Goal: Transaction & Acquisition: Purchase product/service

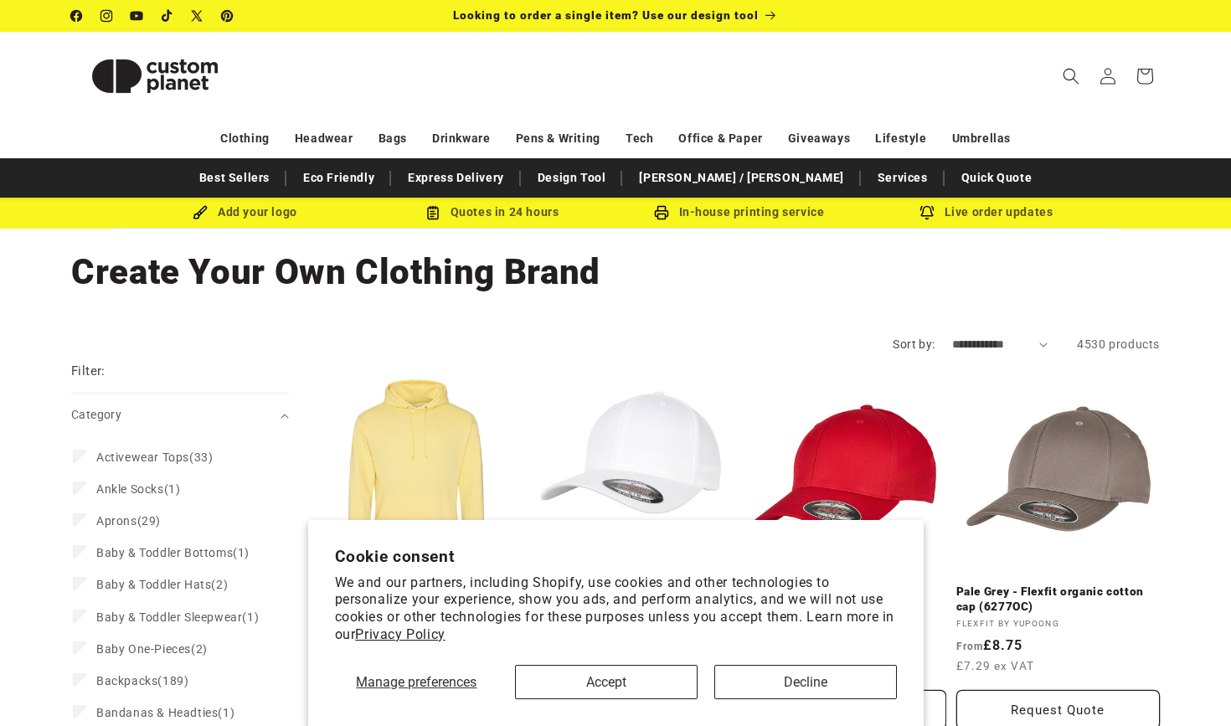
click at [774, 672] on button "Decline" at bounding box center [805, 682] width 183 height 34
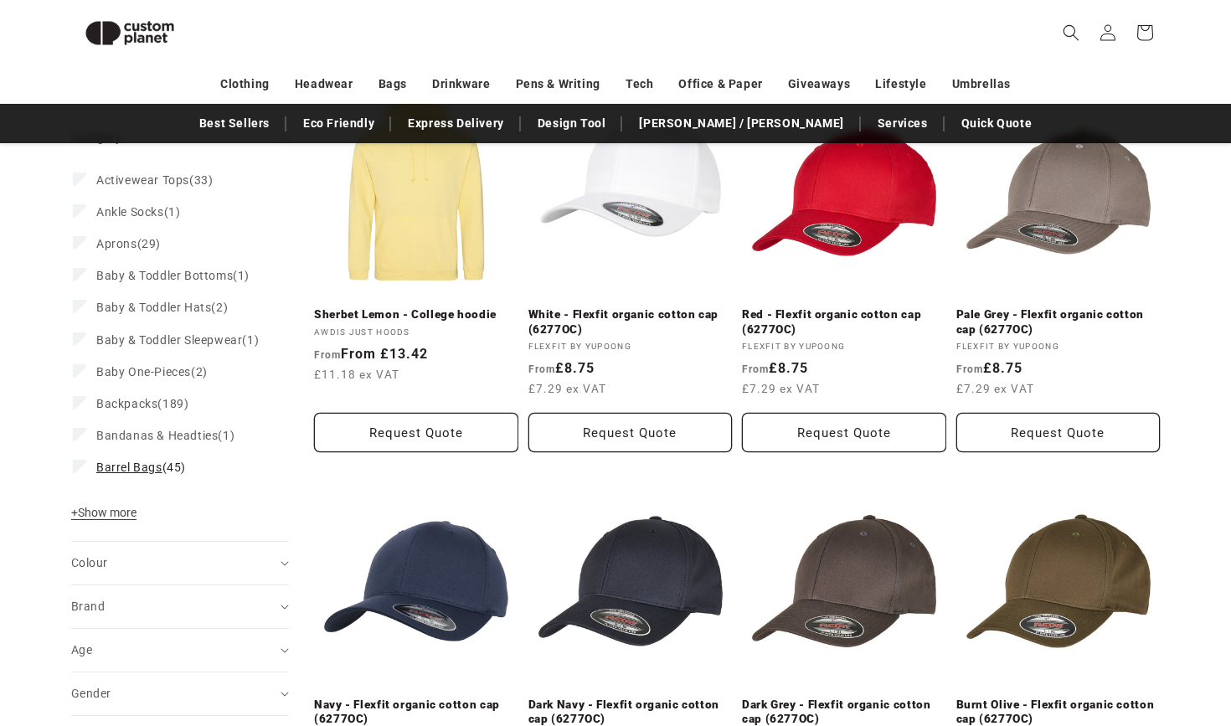
scroll to position [245, 0]
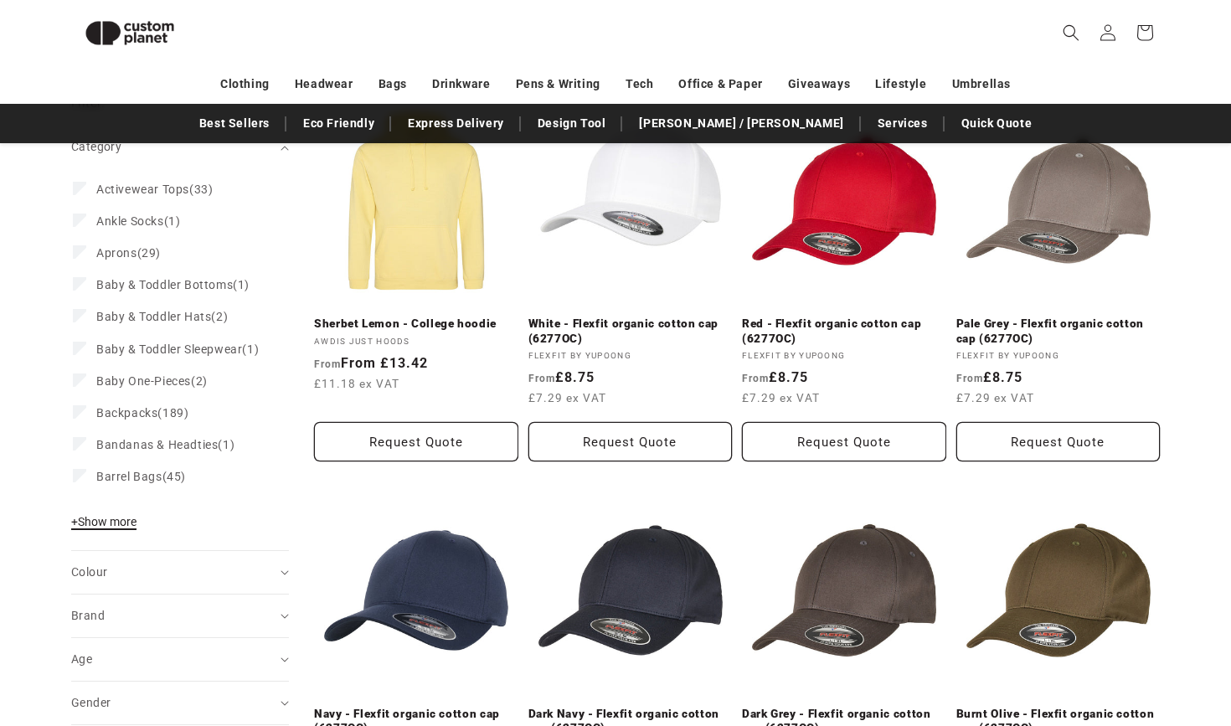
click at [136, 528] on span "+ Show more" at bounding box center [103, 521] width 65 height 13
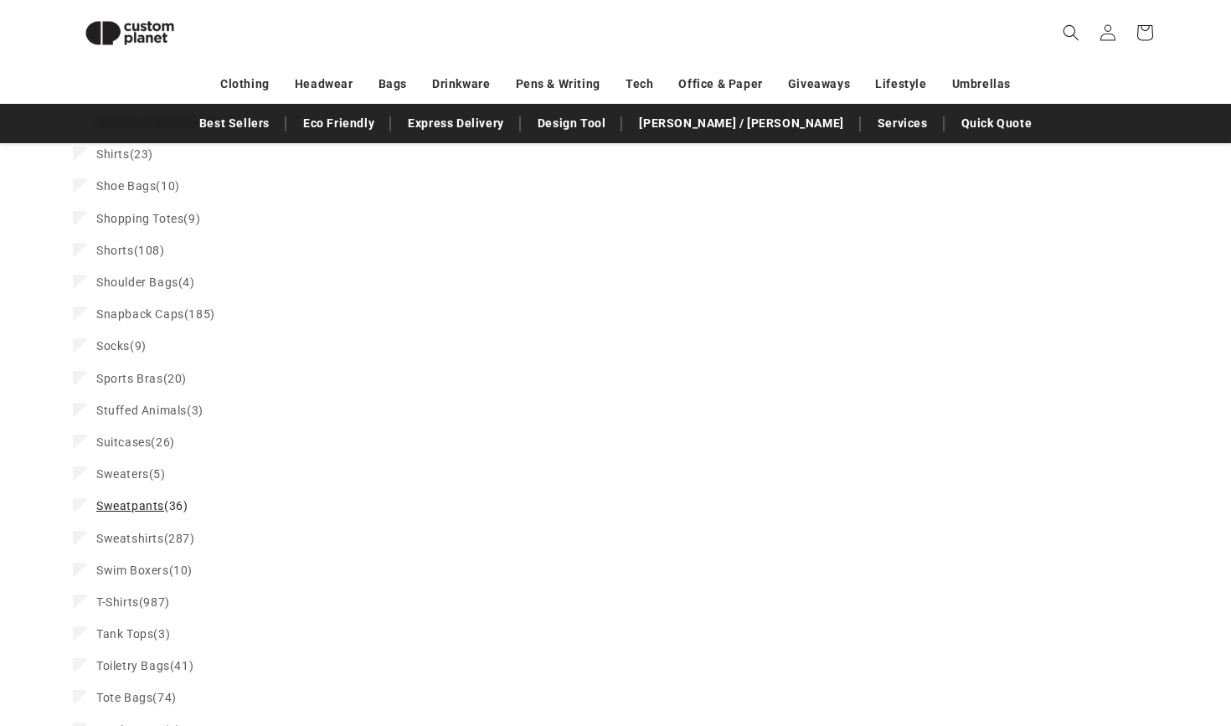
scroll to position [2253, 0]
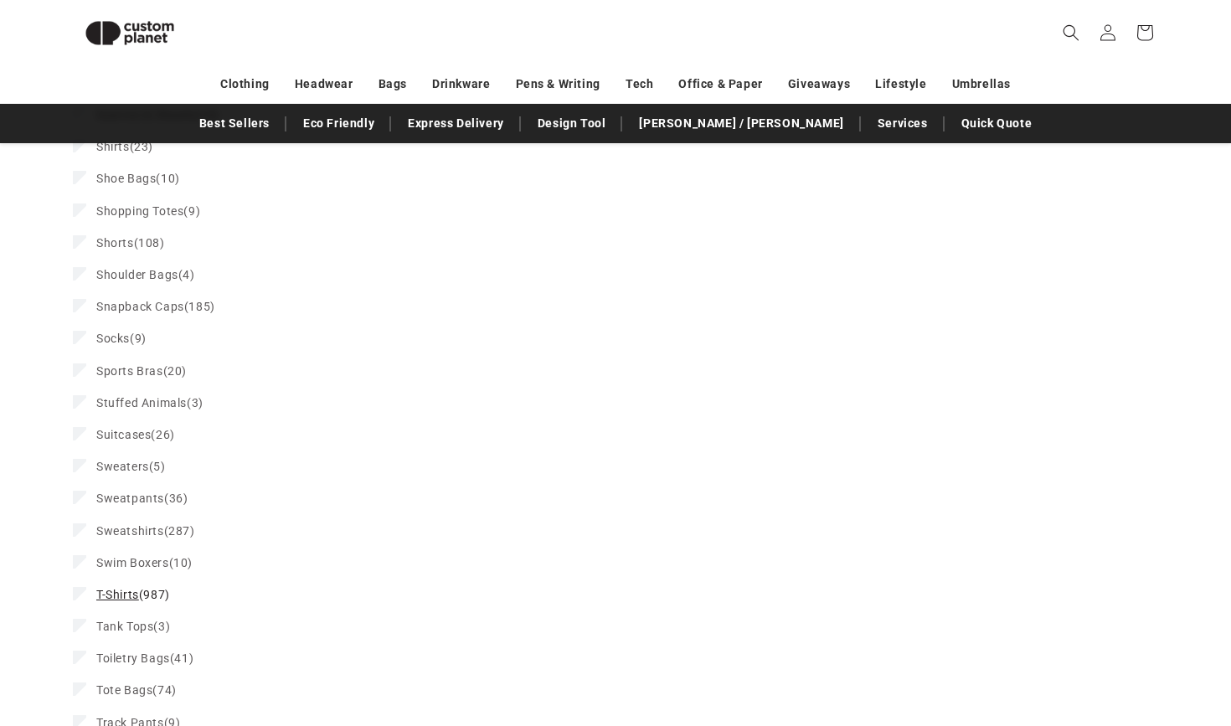
click at [142, 592] on span "T-Shirts (987)" at bounding box center [133, 594] width 74 height 15
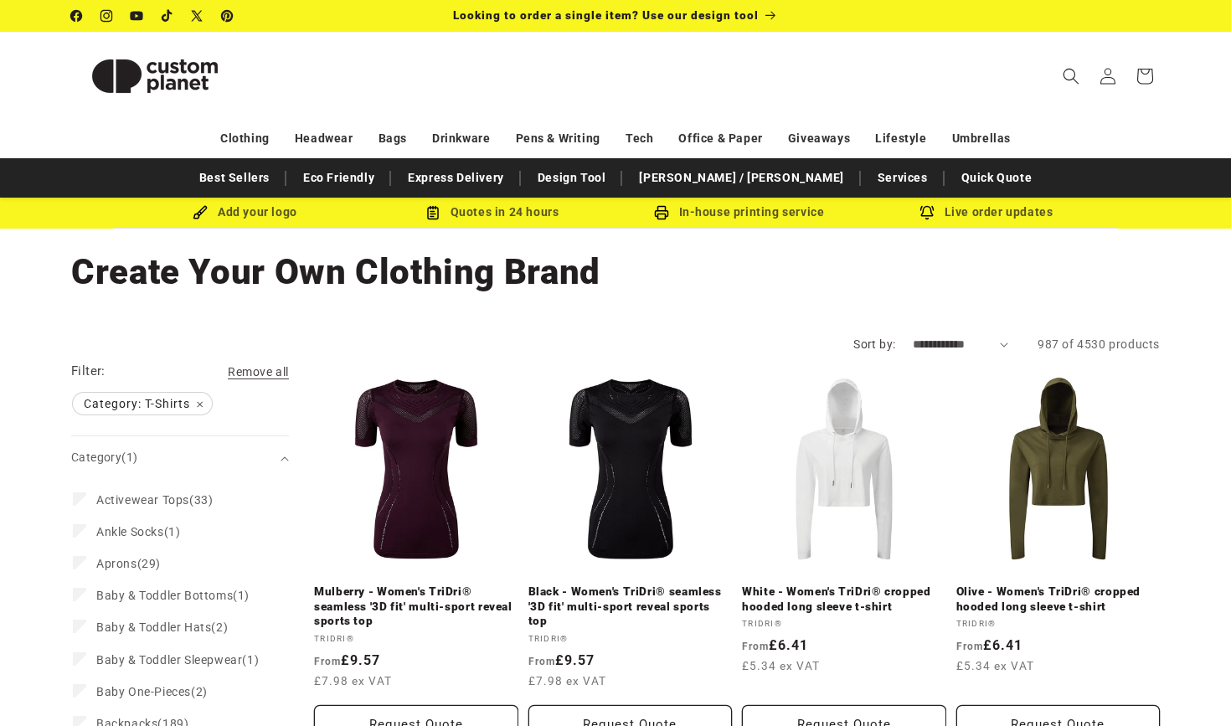
select select "**********"
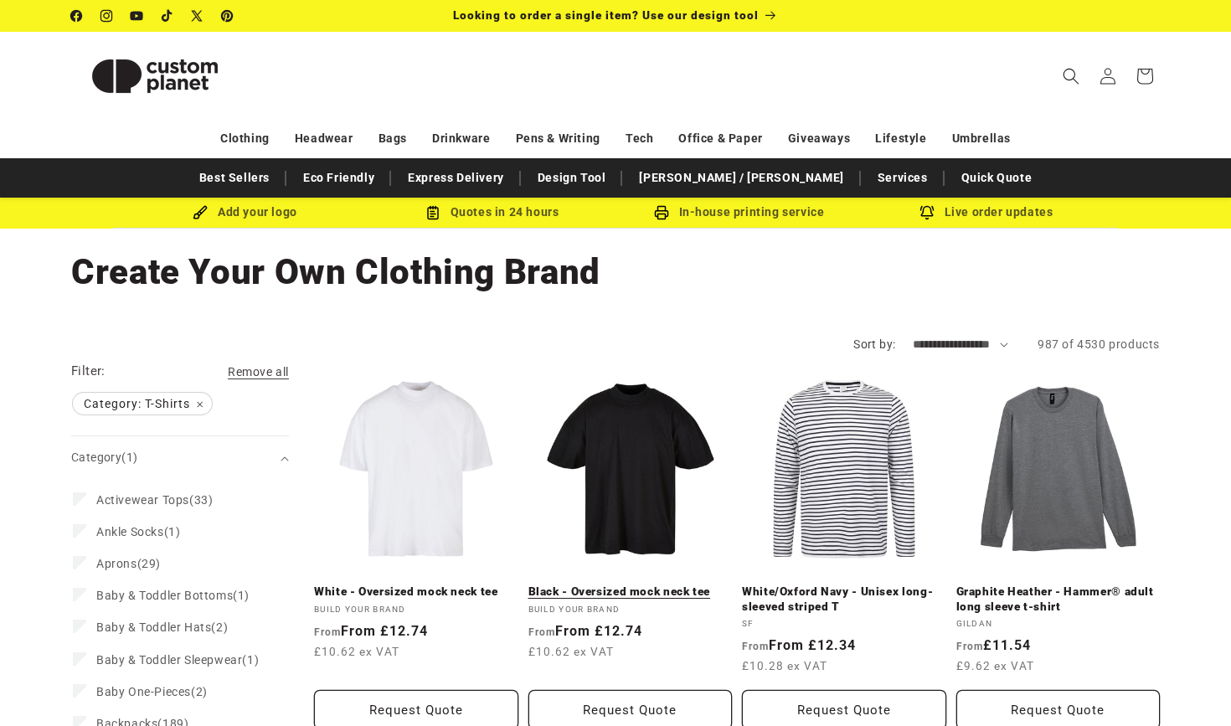
click at [625, 584] on link "Black - Oversized mock neck tee" at bounding box center [630, 591] width 204 height 15
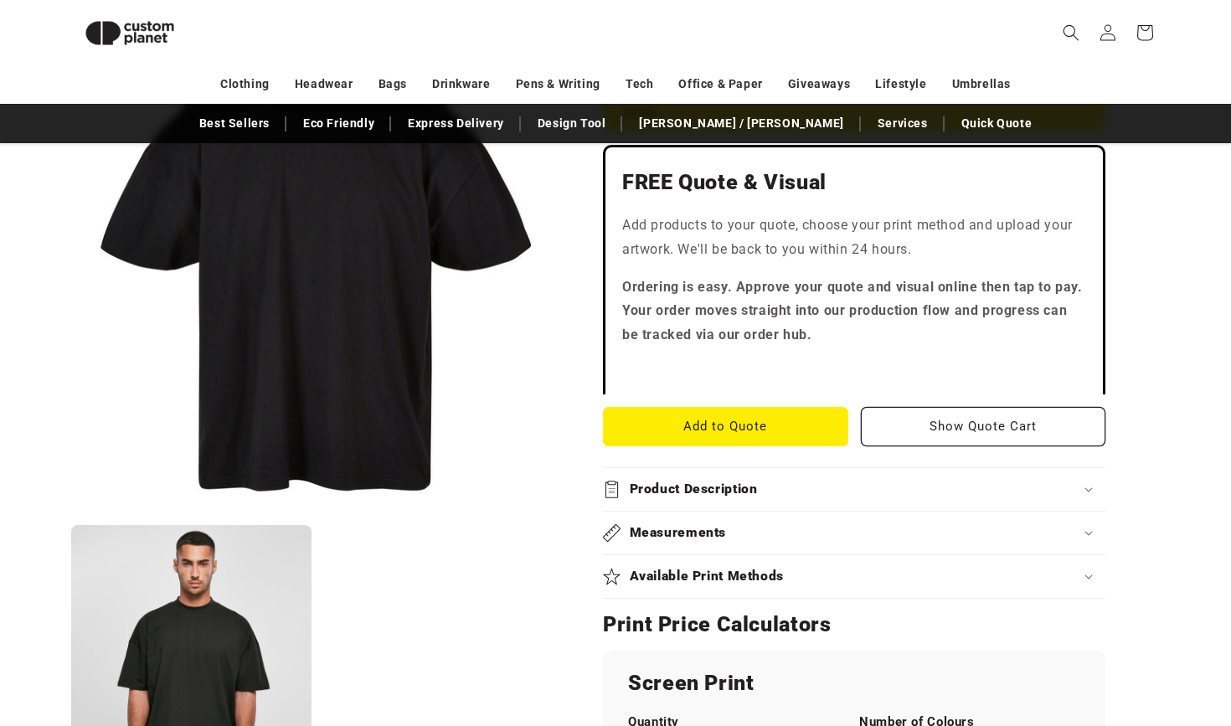
scroll to position [488, 0]
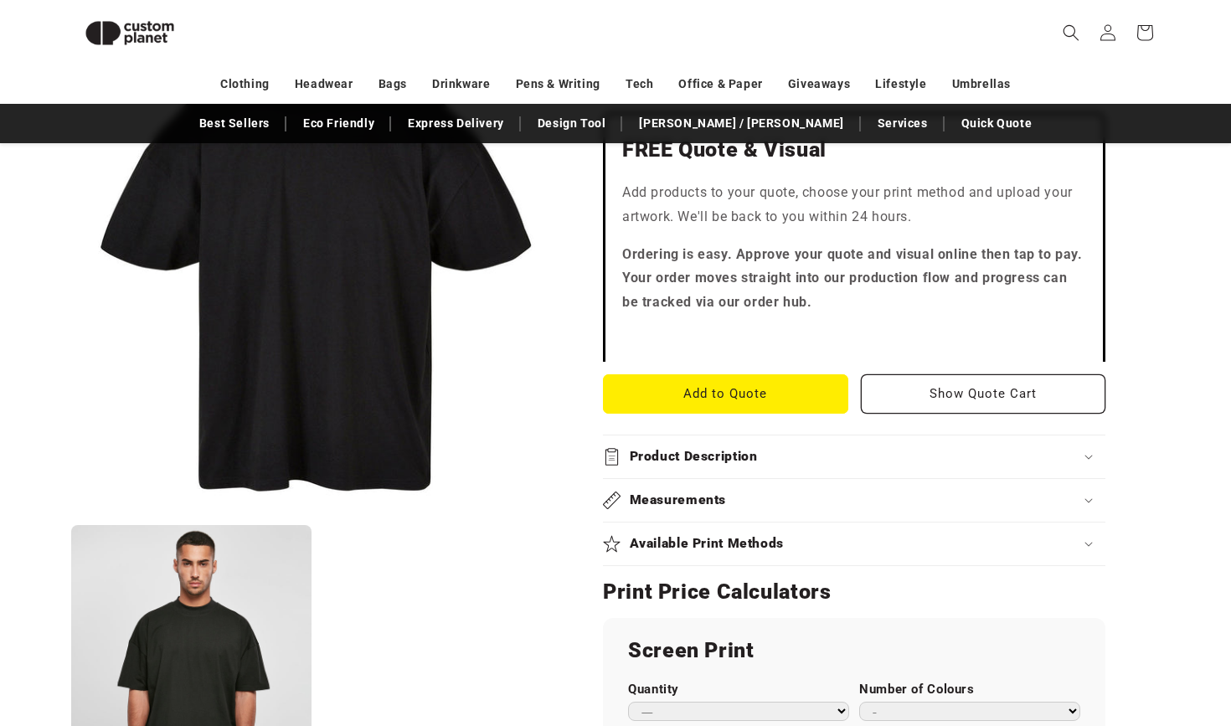
click at [841, 450] on div "Product Description" at bounding box center [854, 457] width 502 height 18
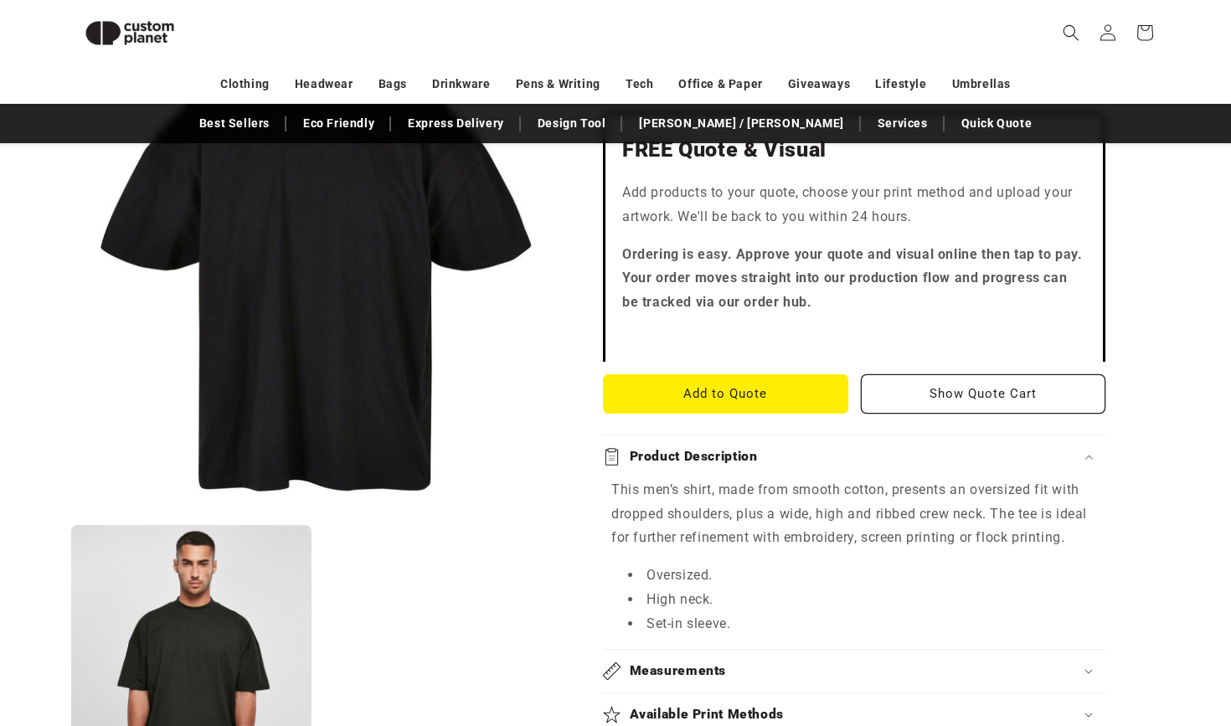
click at [841, 448] on div "Product Description" at bounding box center [854, 457] width 502 height 18
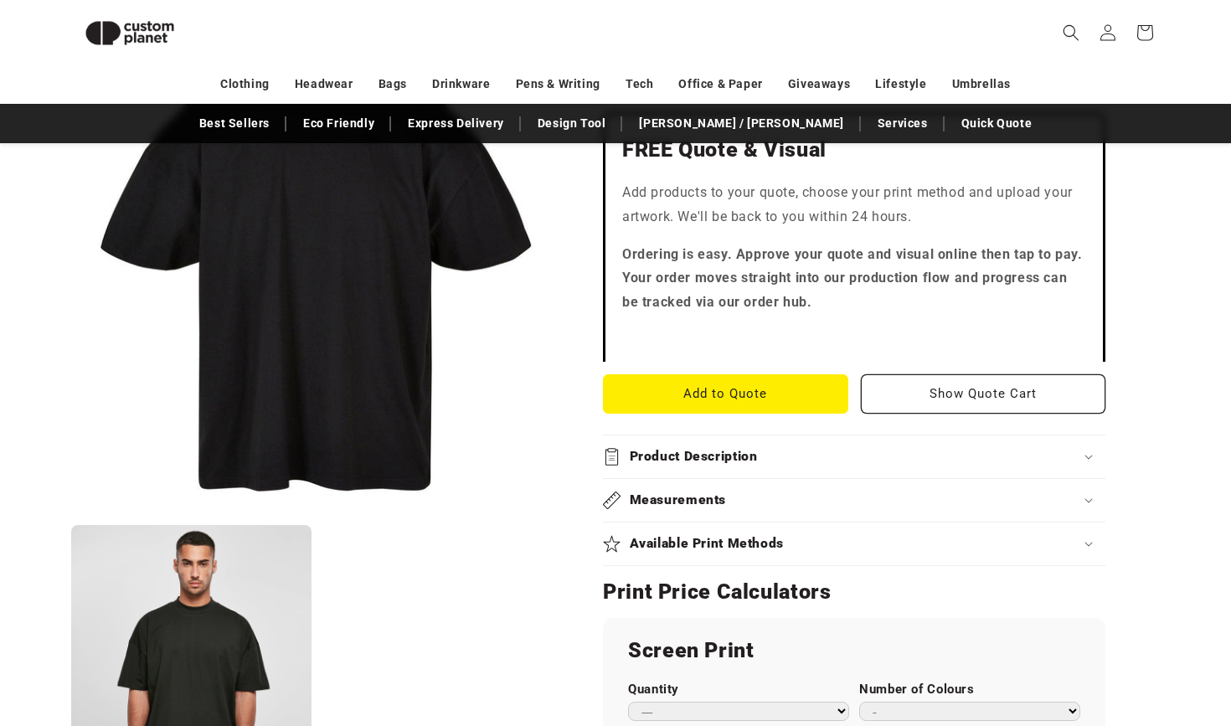
click at [805, 506] on summary "Measurements" at bounding box center [854, 500] width 502 height 43
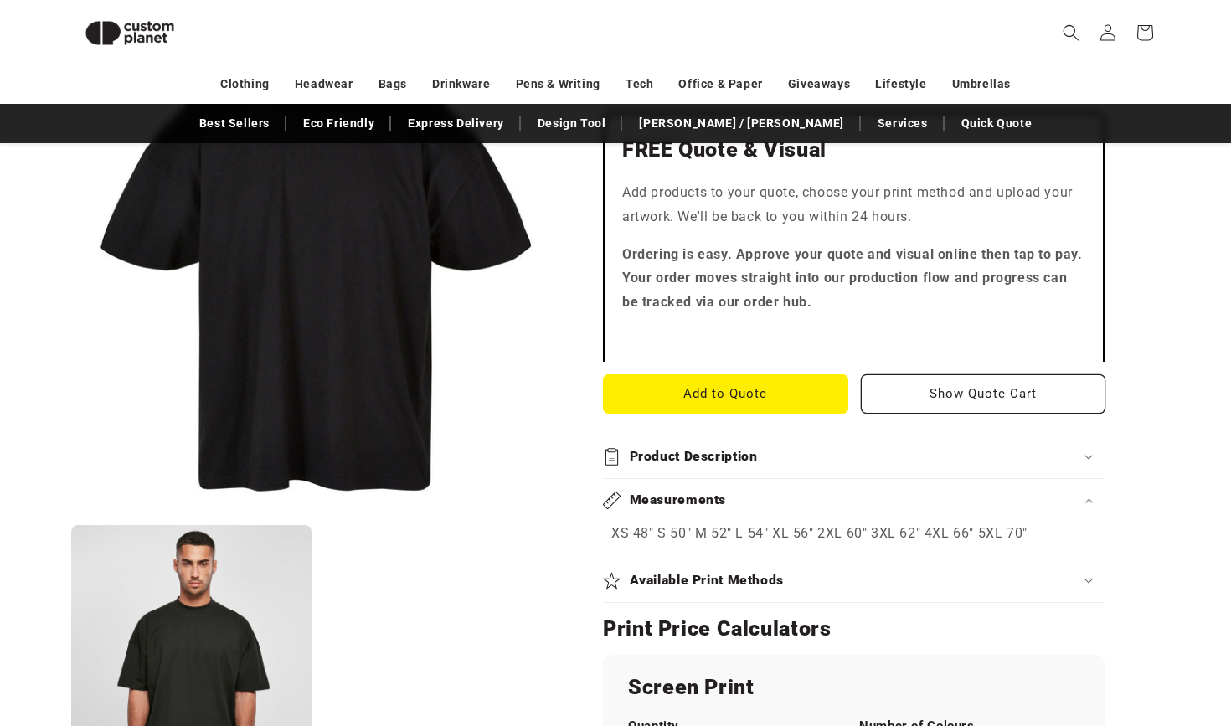
click at [805, 506] on summary "Measurements" at bounding box center [854, 500] width 502 height 43
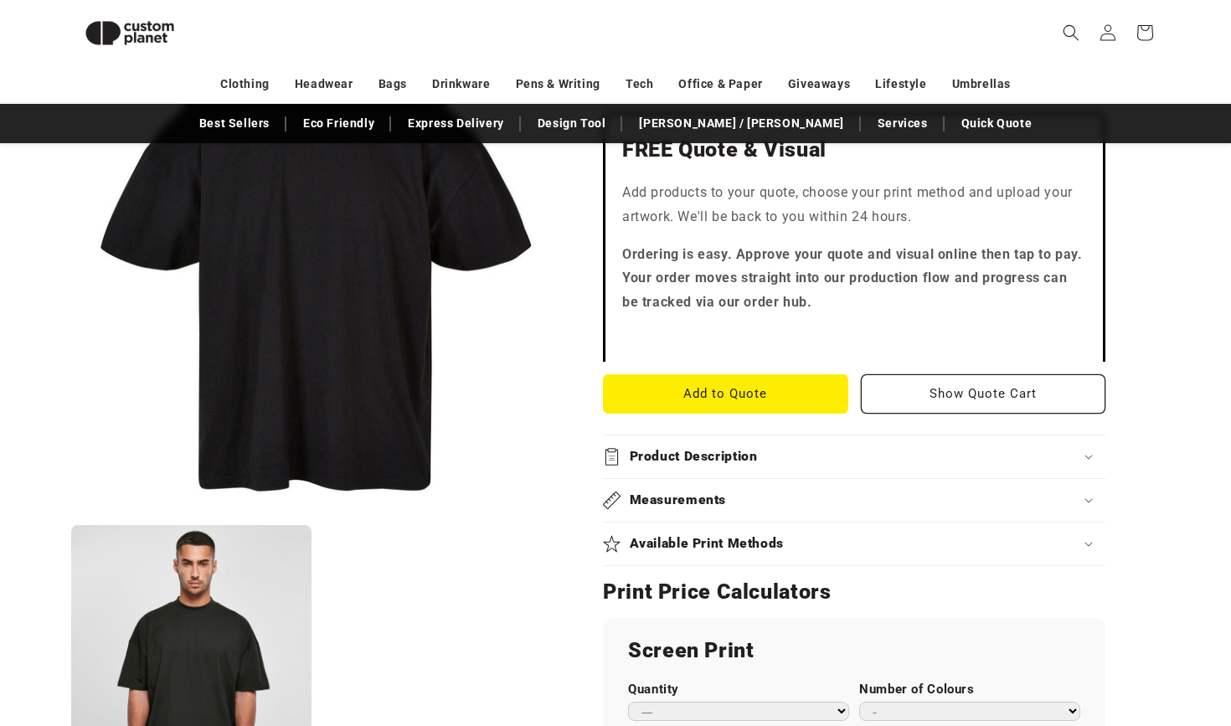
click at [812, 466] on summary "Product Description" at bounding box center [854, 456] width 502 height 43
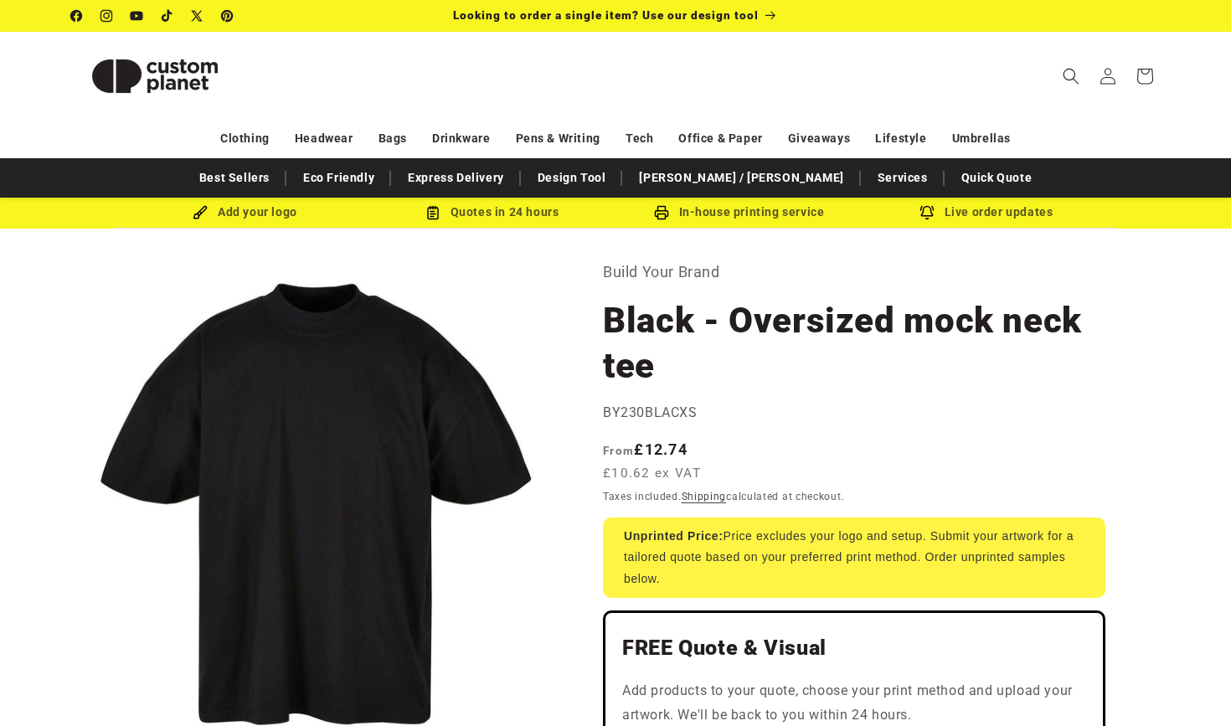
scroll to position [0, 0]
click at [750, 184] on link "[PERSON_NAME] / [PERSON_NAME]" at bounding box center [740, 177] width 221 height 29
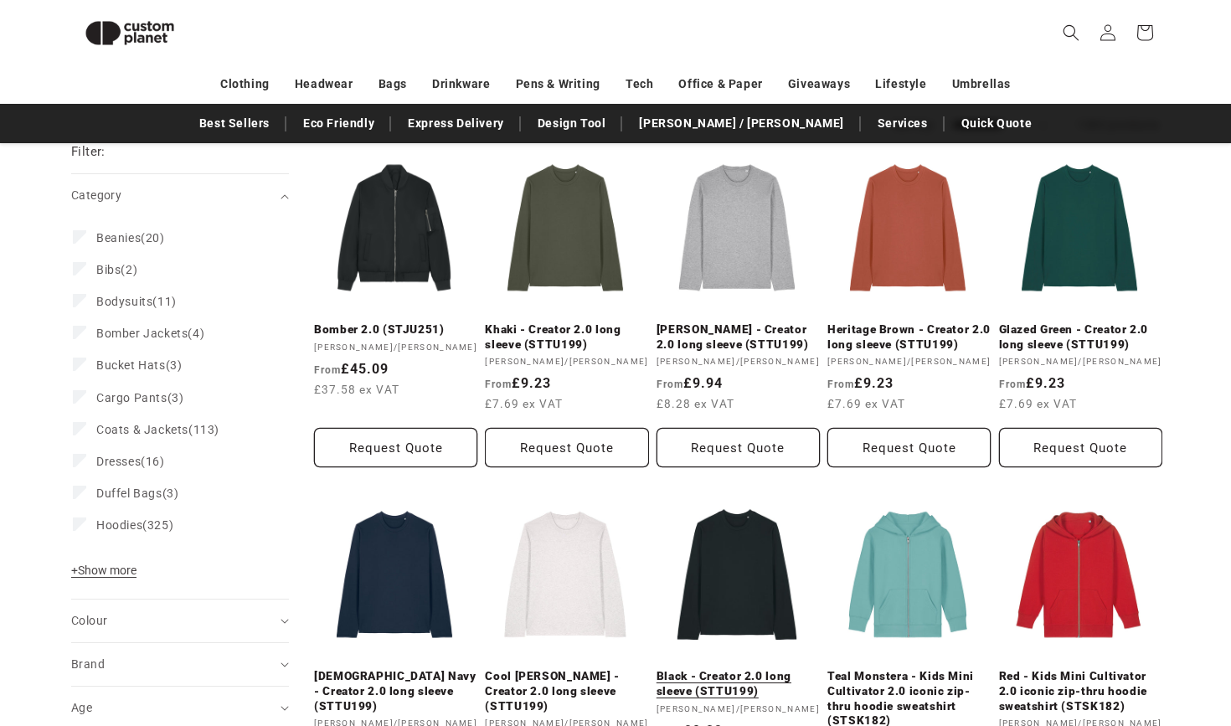
scroll to position [358, 0]
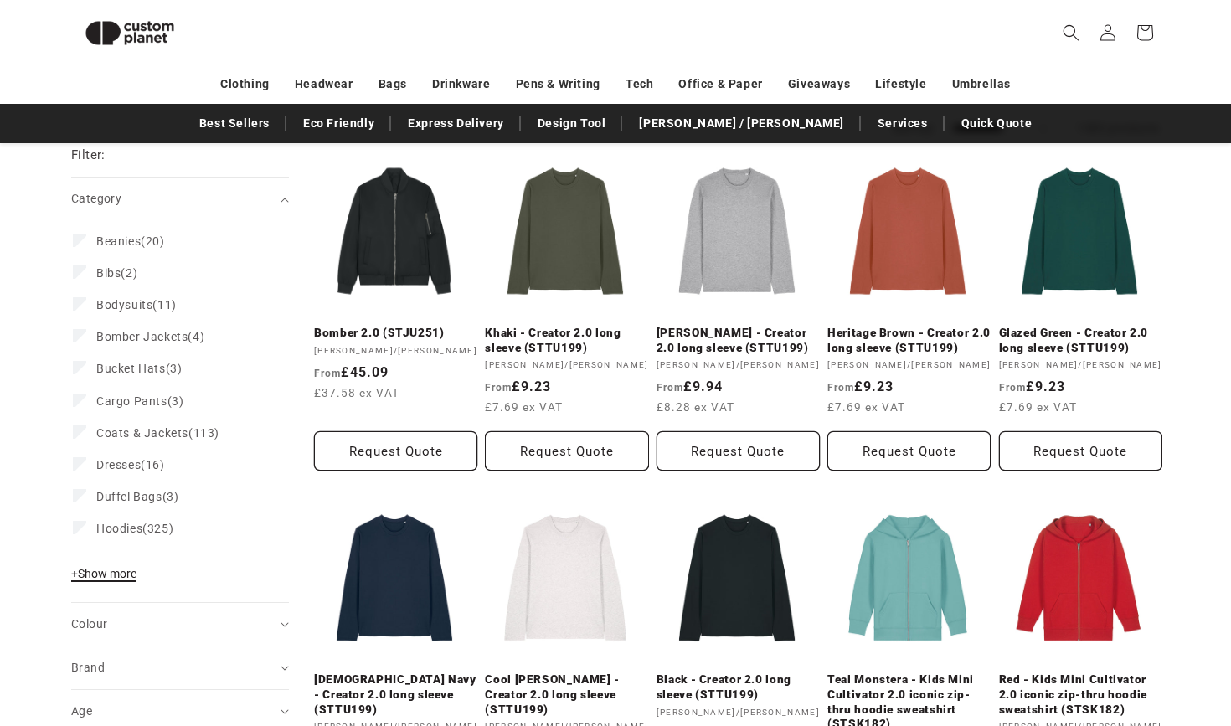
click at [134, 576] on span "+ Show more" at bounding box center [103, 573] width 65 height 13
click at [142, 522] on span "Hoodies" at bounding box center [119, 528] width 46 height 13
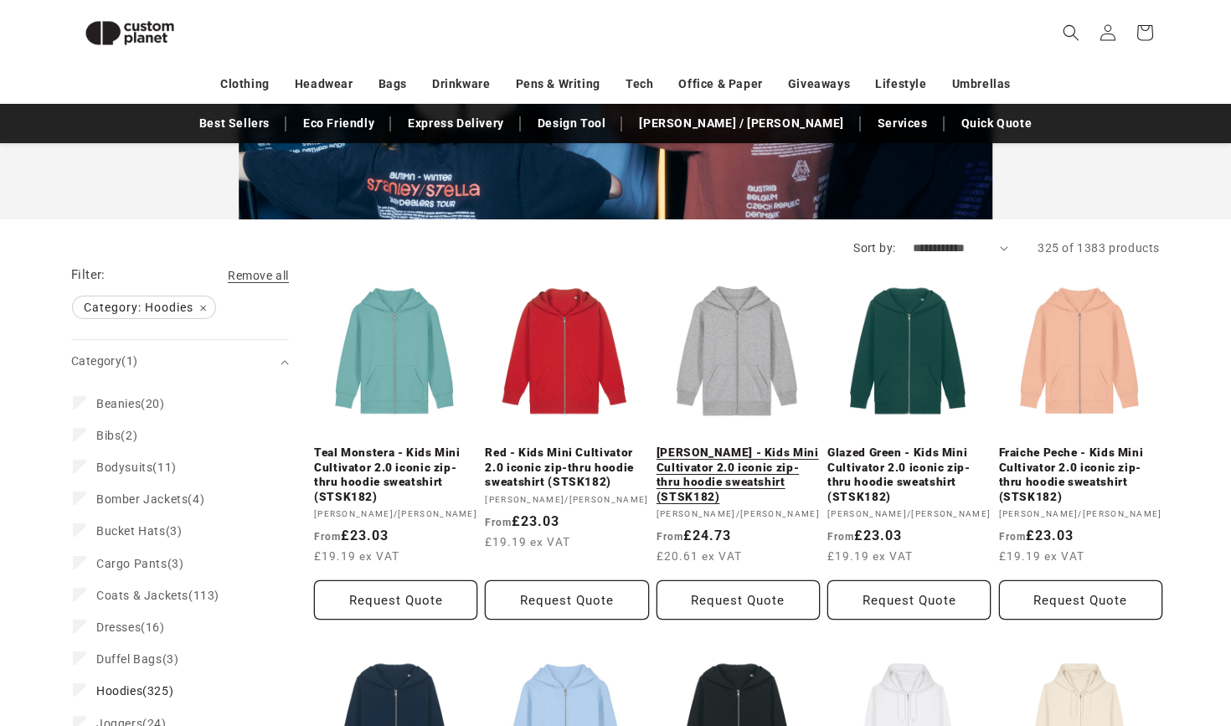
scroll to position [236, 0]
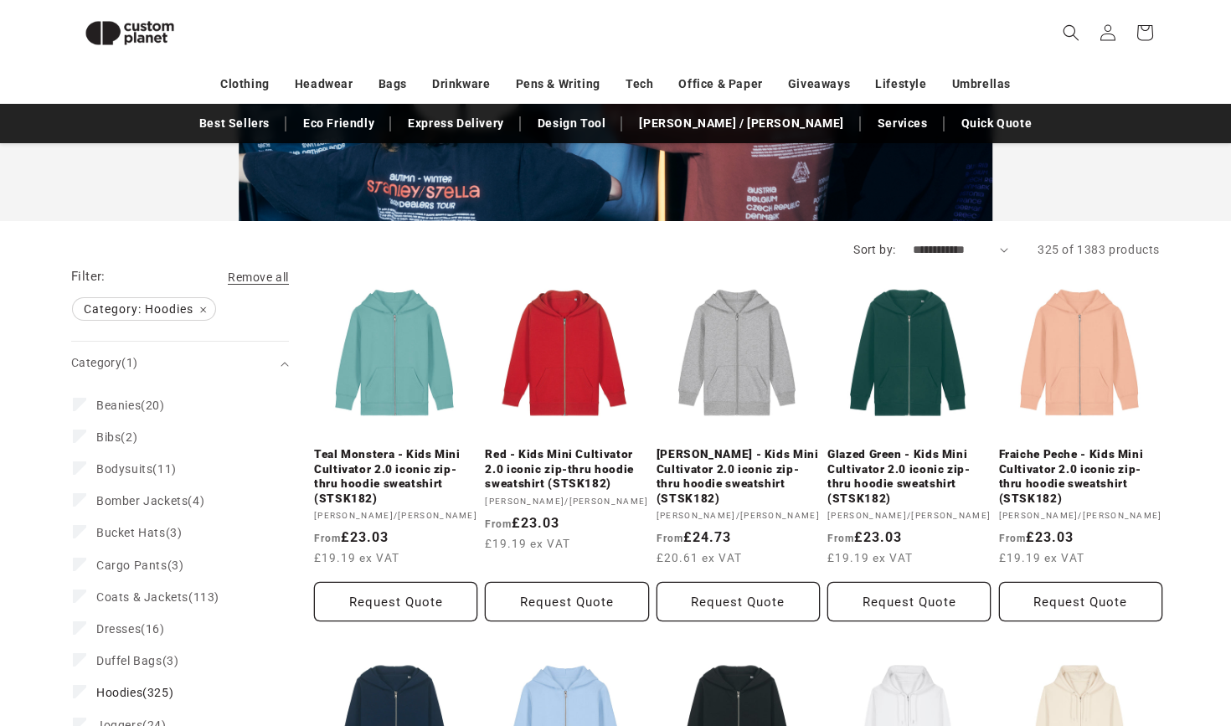
select select "**********"
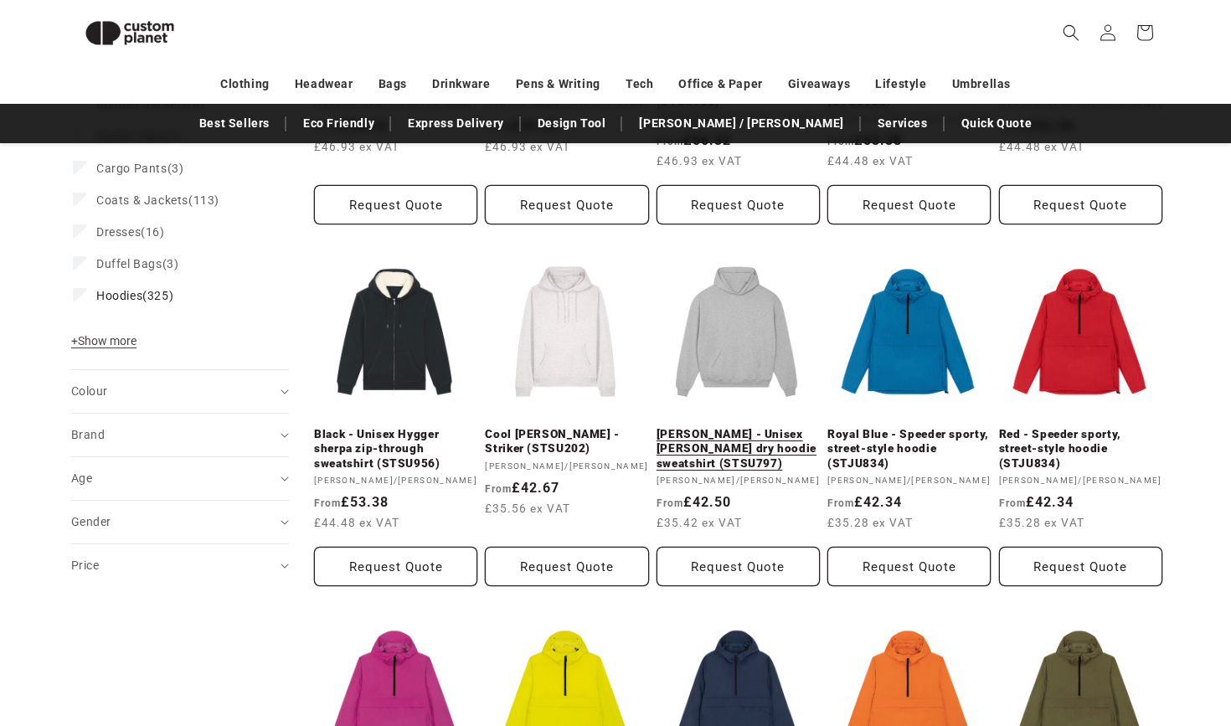
scroll to position [638, 0]
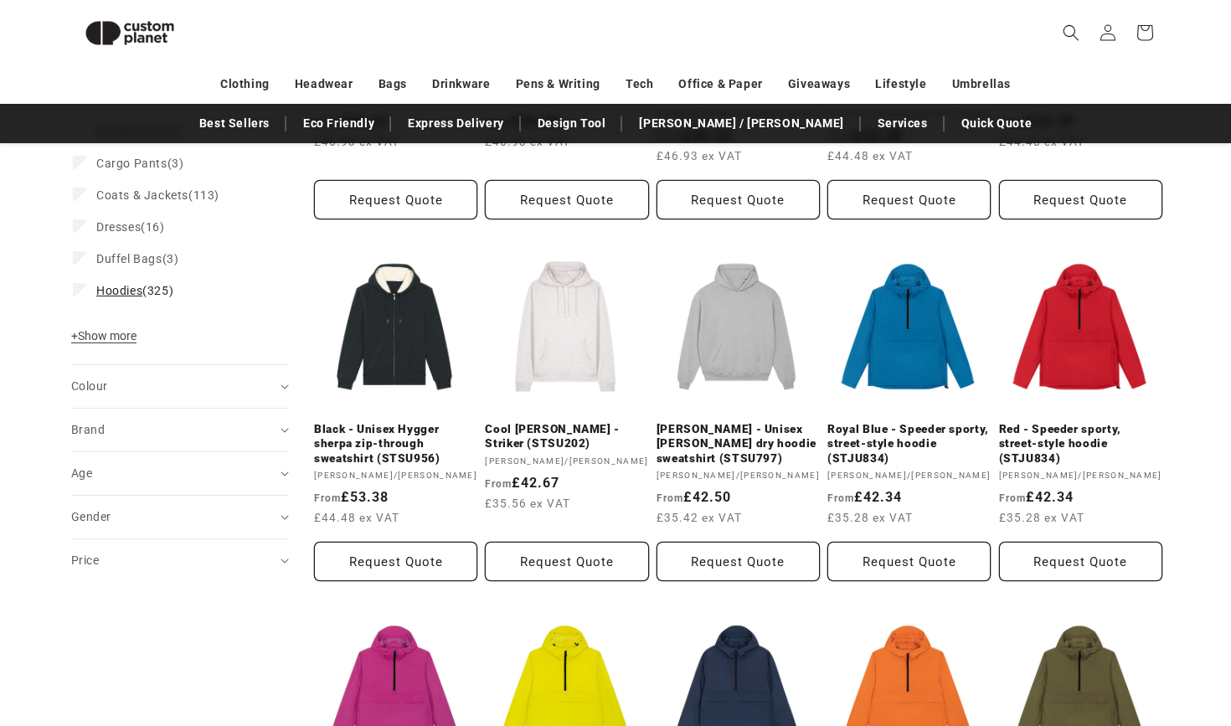
click at [136, 289] on span "Hoodies" at bounding box center [119, 290] width 46 height 13
click at [116, 337] on span "+ Show more" at bounding box center [103, 335] width 65 height 13
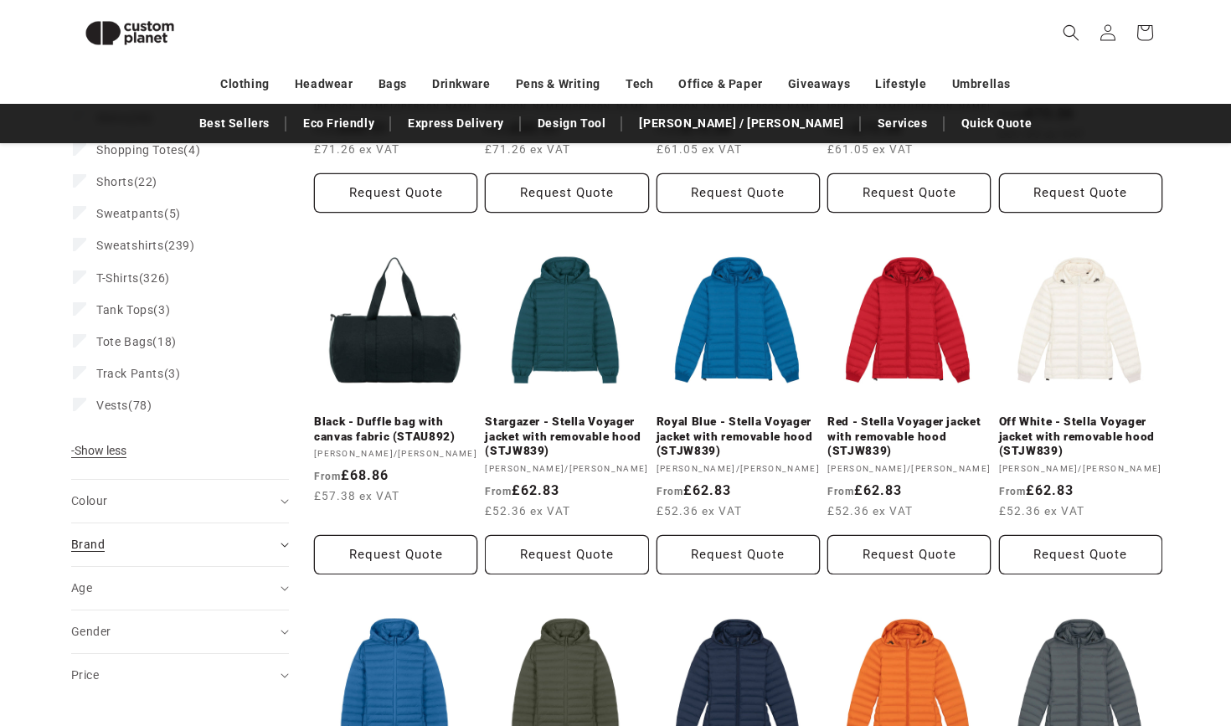
scroll to position [987, 0]
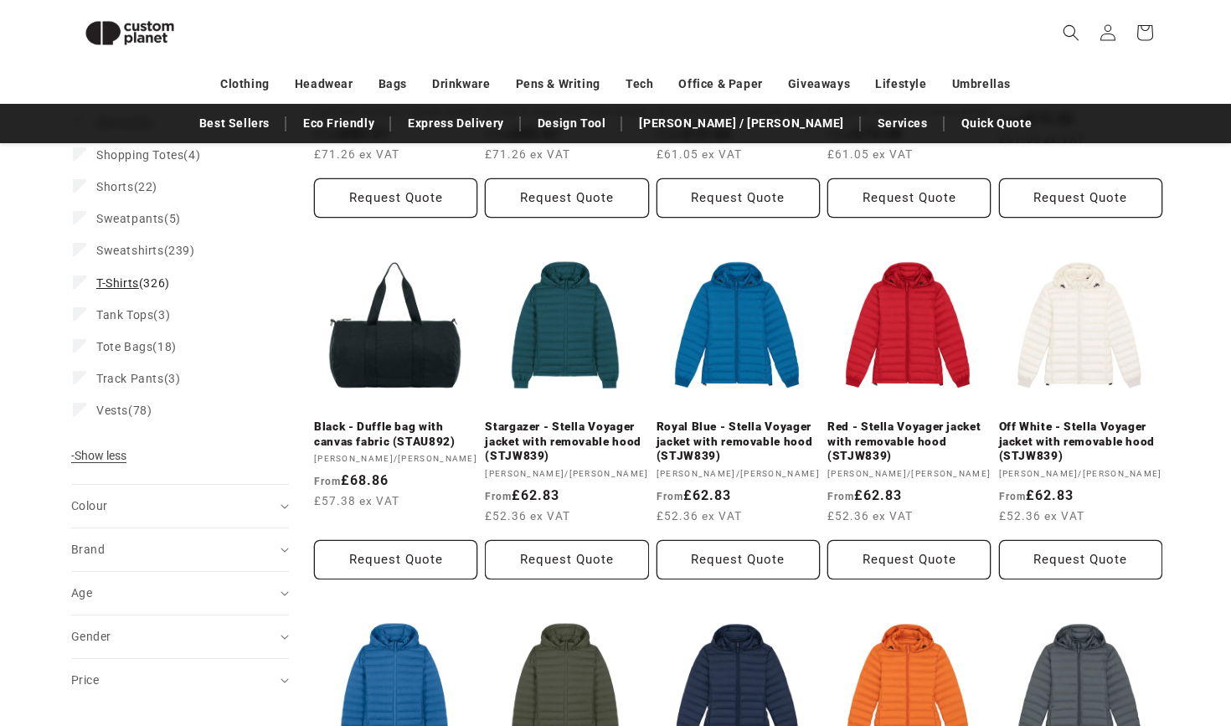
click at [157, 275] on span "T-Shirts (326)" at bounding box center [133, 282] width 74 height 15
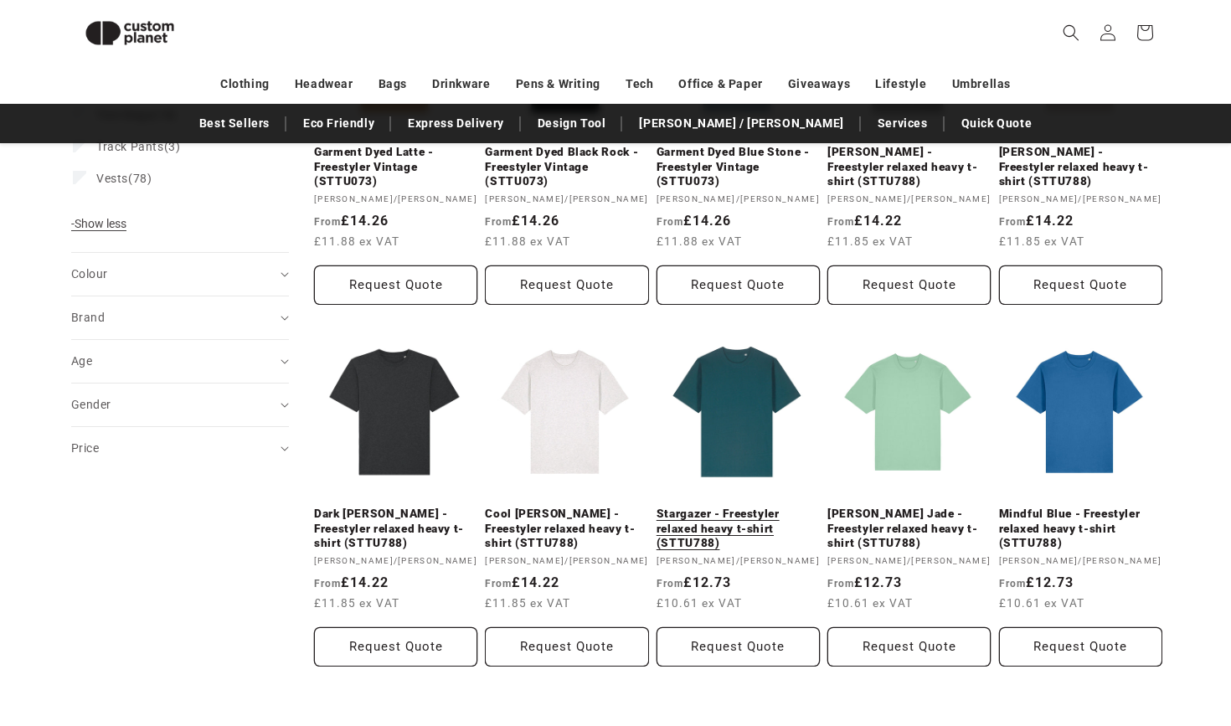
scroll to position [1058, 0]
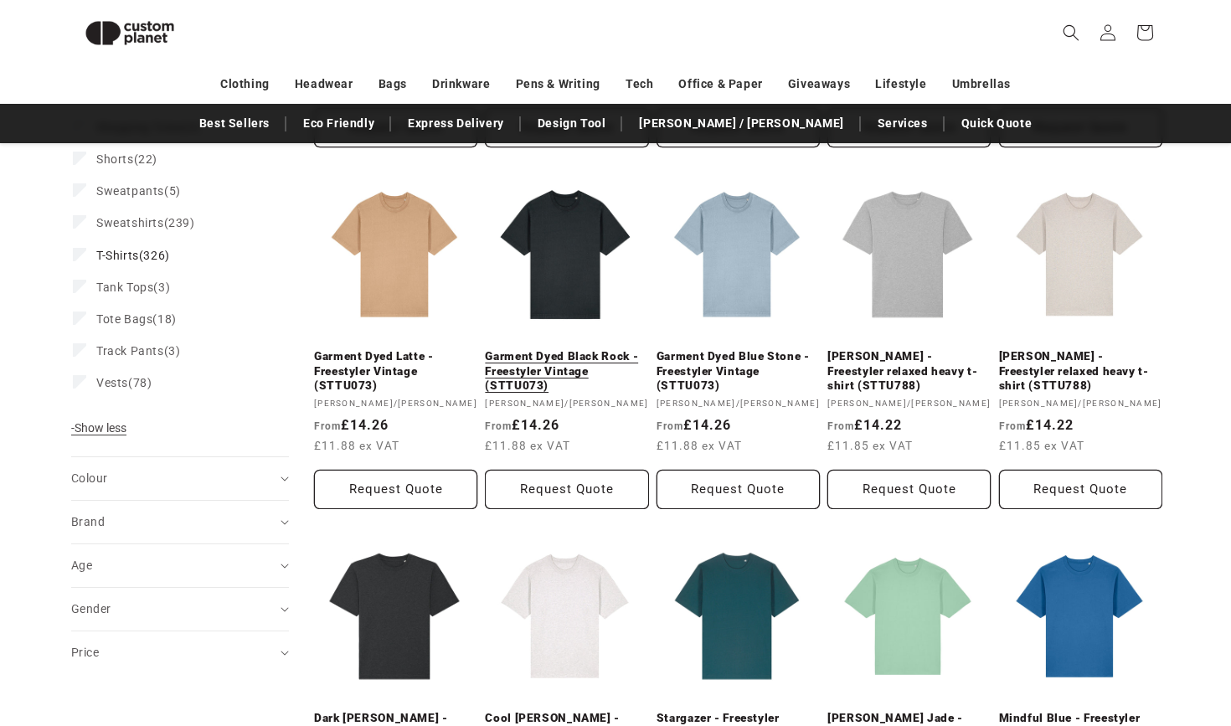
click at [581, 357] on link "Garment Dyed Black Rock - Freestyler Vintage (STTU073)" at bounding box center [566, 371] width 163 height 44
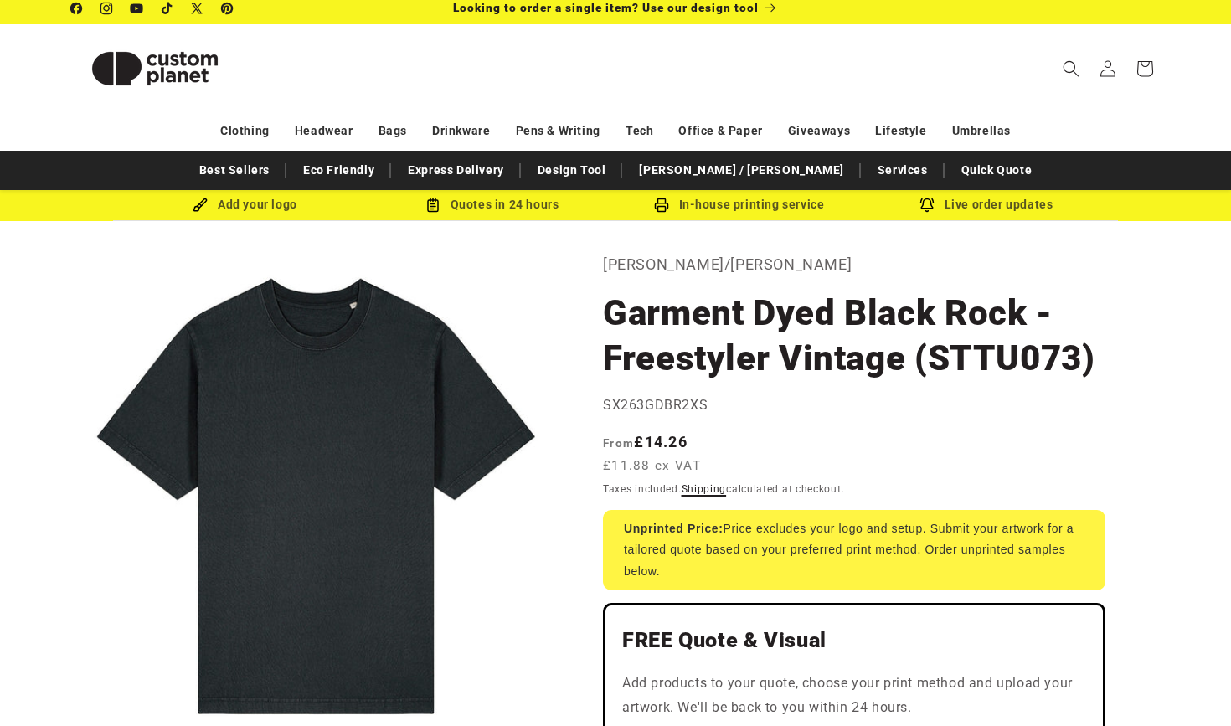
scroll to position [5, 0]
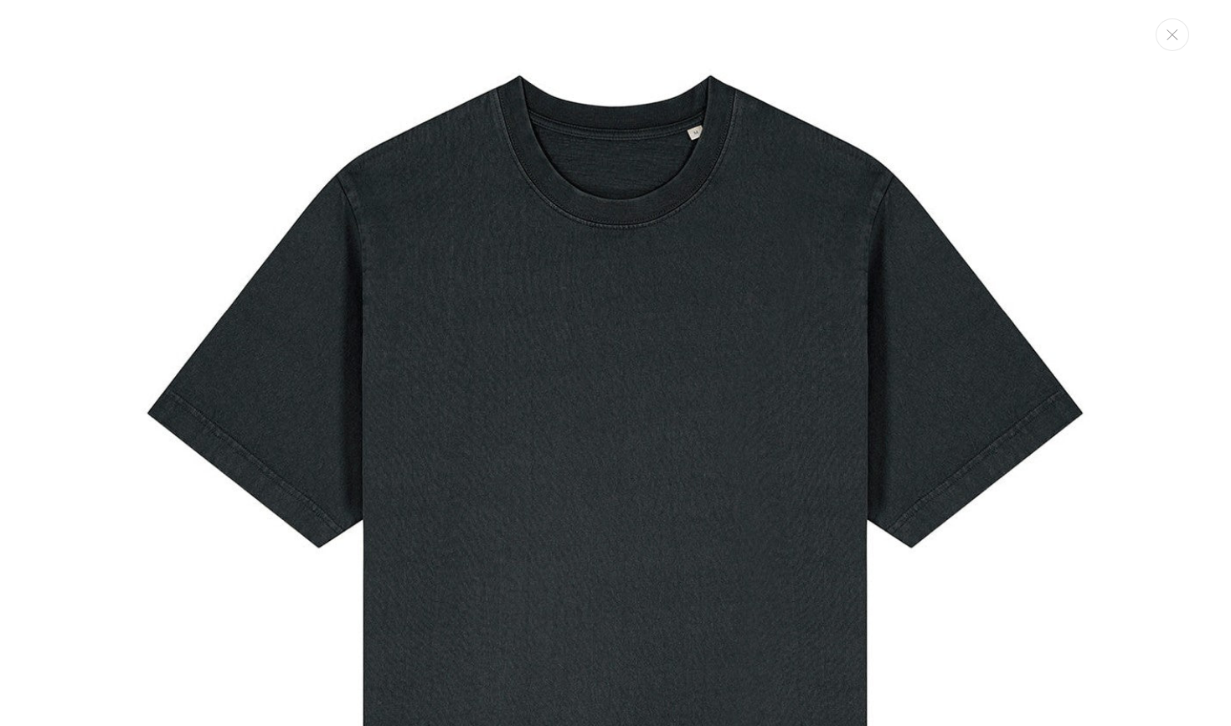
scroll to position [17, 0]
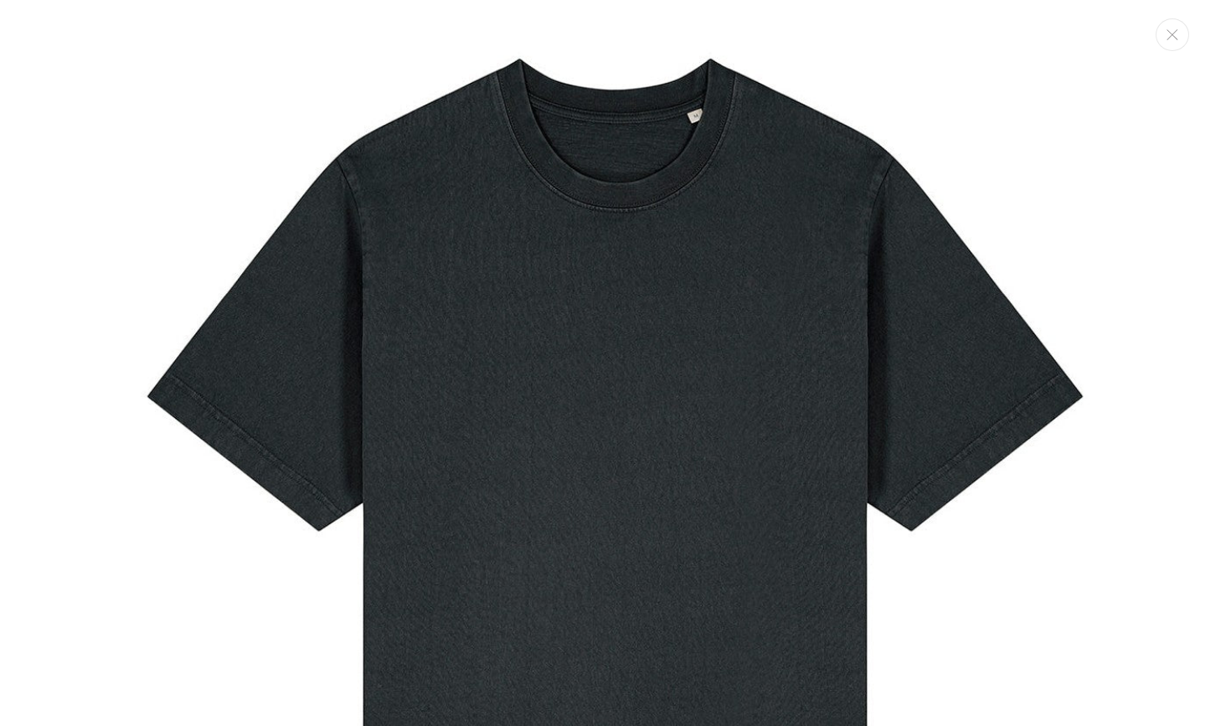
click at [480, 429] on img "Media gallery" at bounding box center [615, 523] width 1047 height 1047
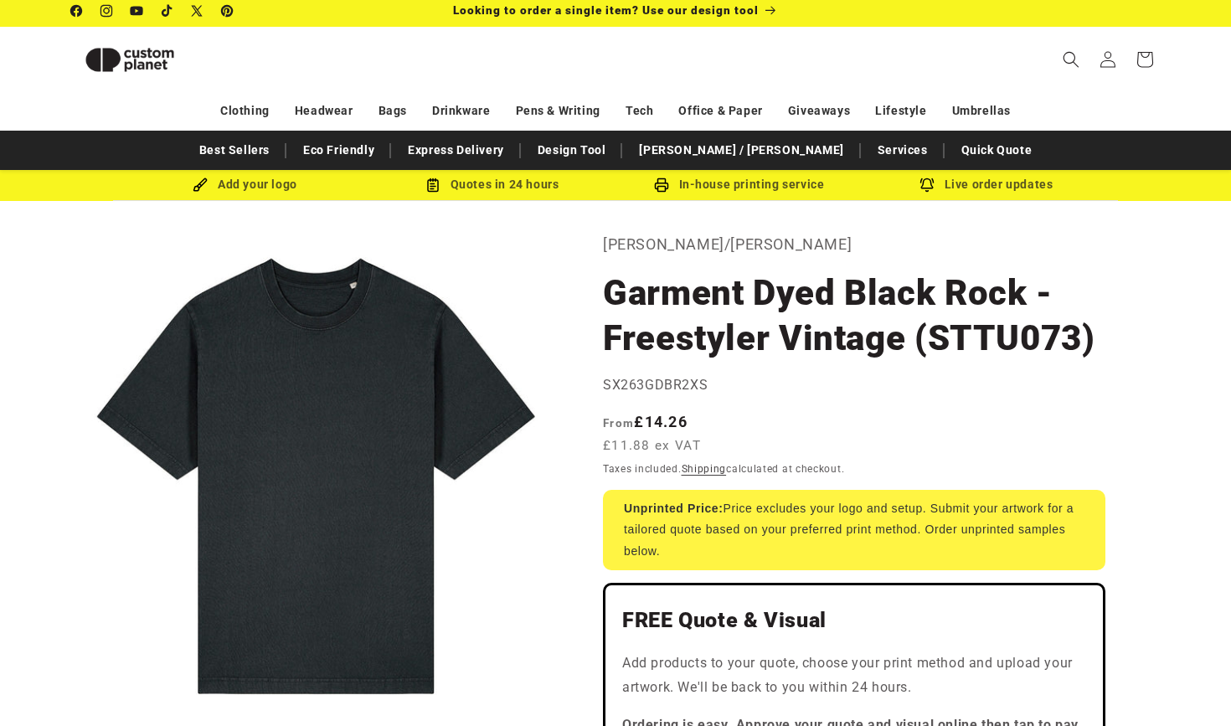
scroll to position [386, 0]
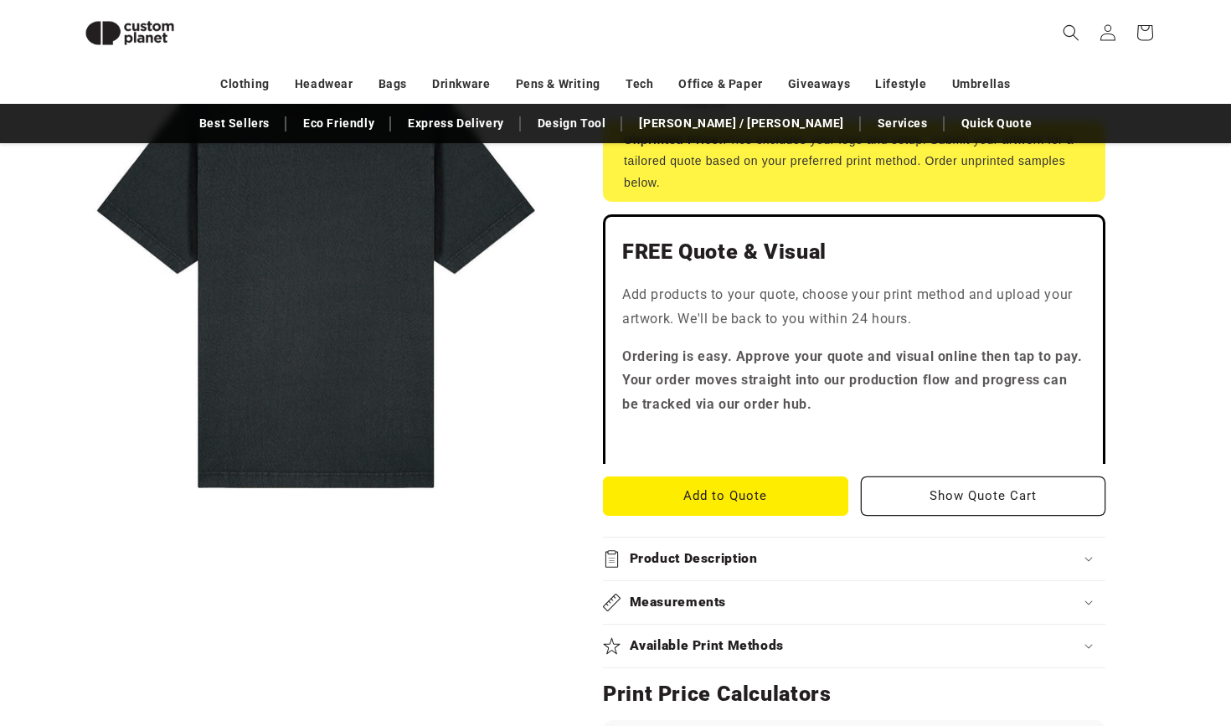
click at [733, 562] on h2 "Product Description" at bounding box center [694, 559] width 128 height 18
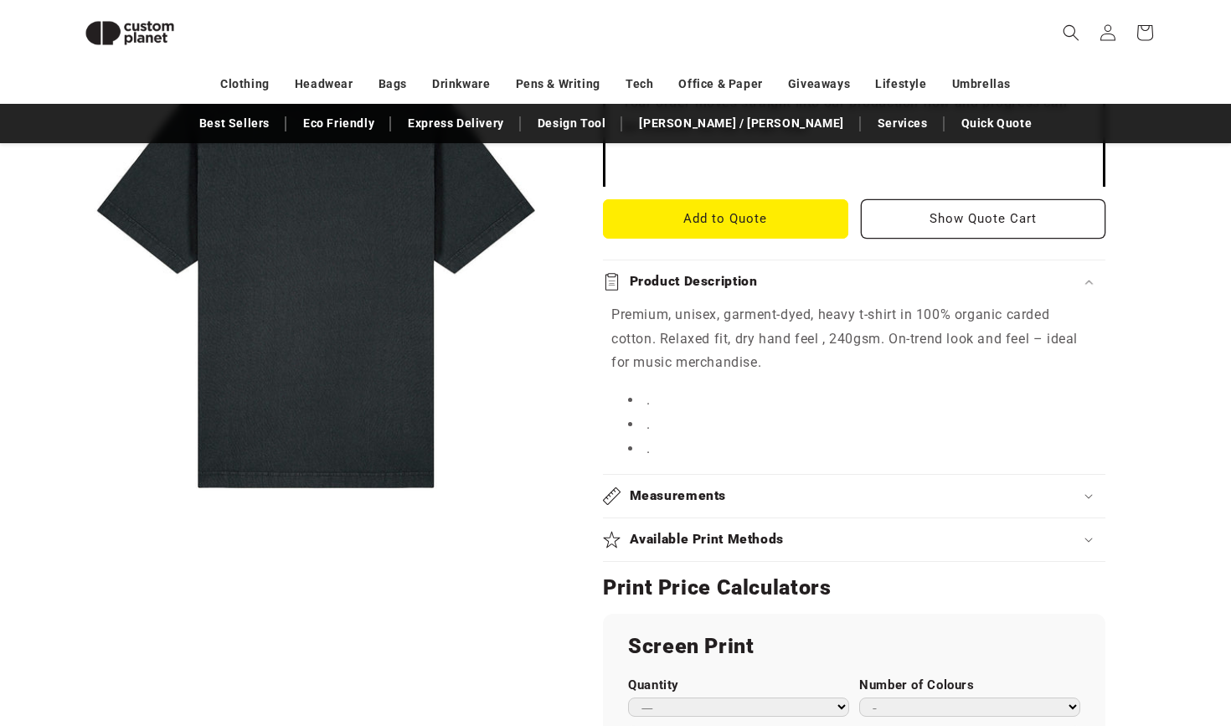
scroll to position [671, 0]
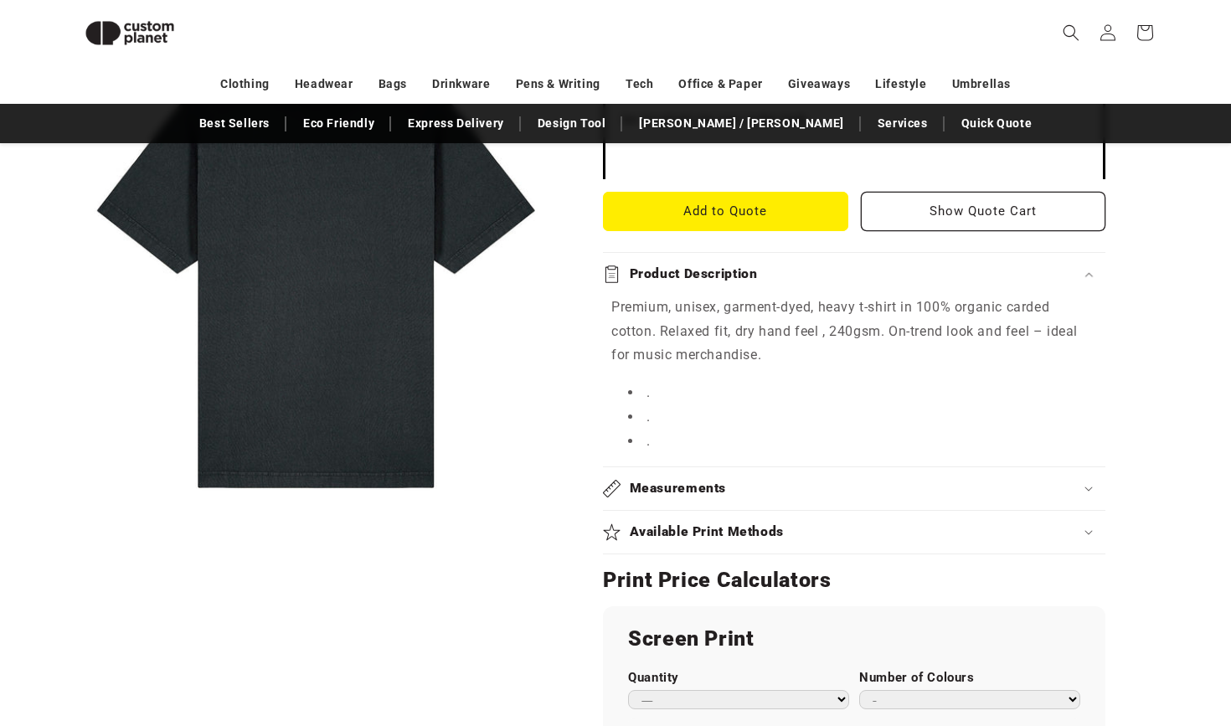
click at [793, 306] on p "Premium, unisex, garment-dyed, heavy t-shirt in 100% organic carded cotton. Rel…" at bounding box center [854, 332] width 486 height 72
click at [805, 265] on div "Product Description" at bounding box center [854, 274] width 502 height 18
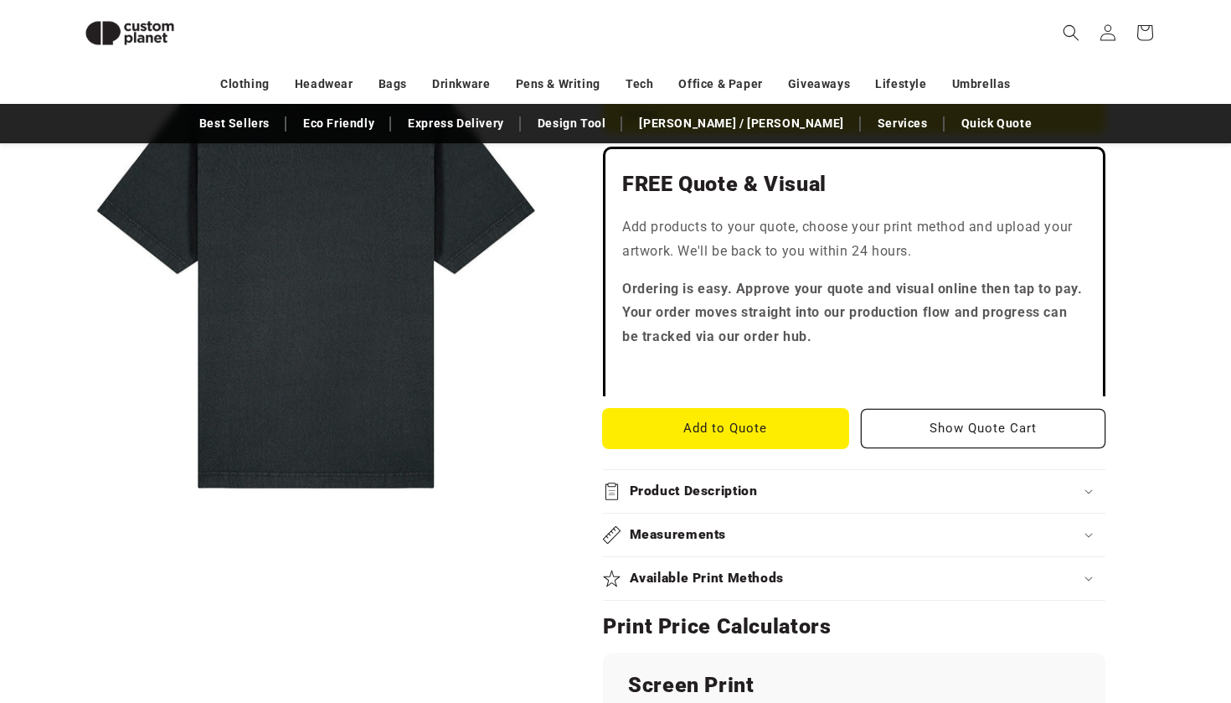
scroll to position [445, 0]
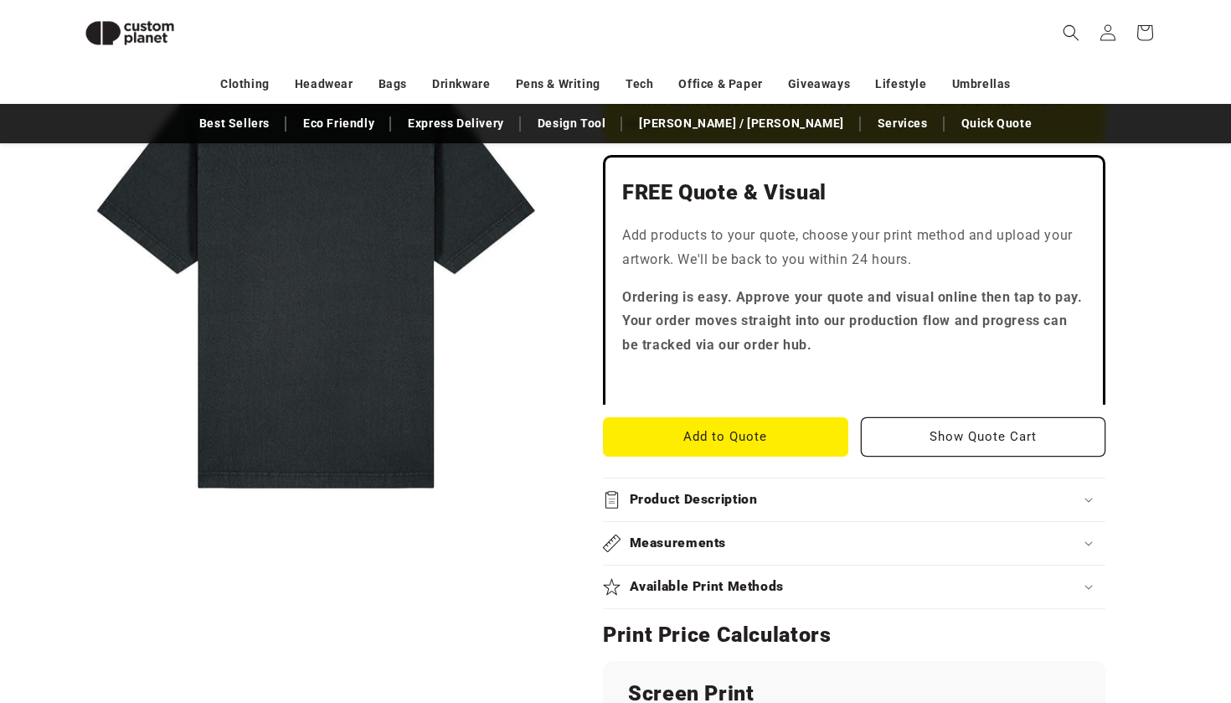
click at [785, 586] on div "Available Print Methods" at bounding box center [854, 587] width 502 height 18
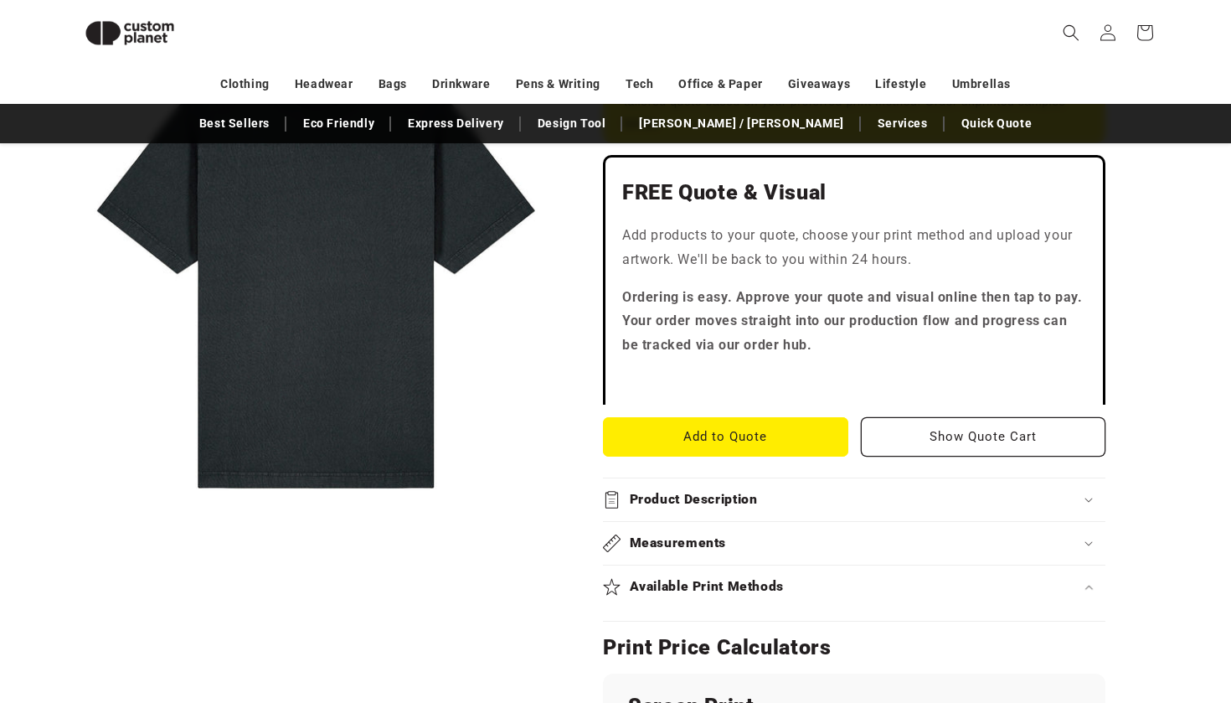
click at [784, 586] on h2 "Available Print Methods" at bounding box center [707, 587] width 155 height 18
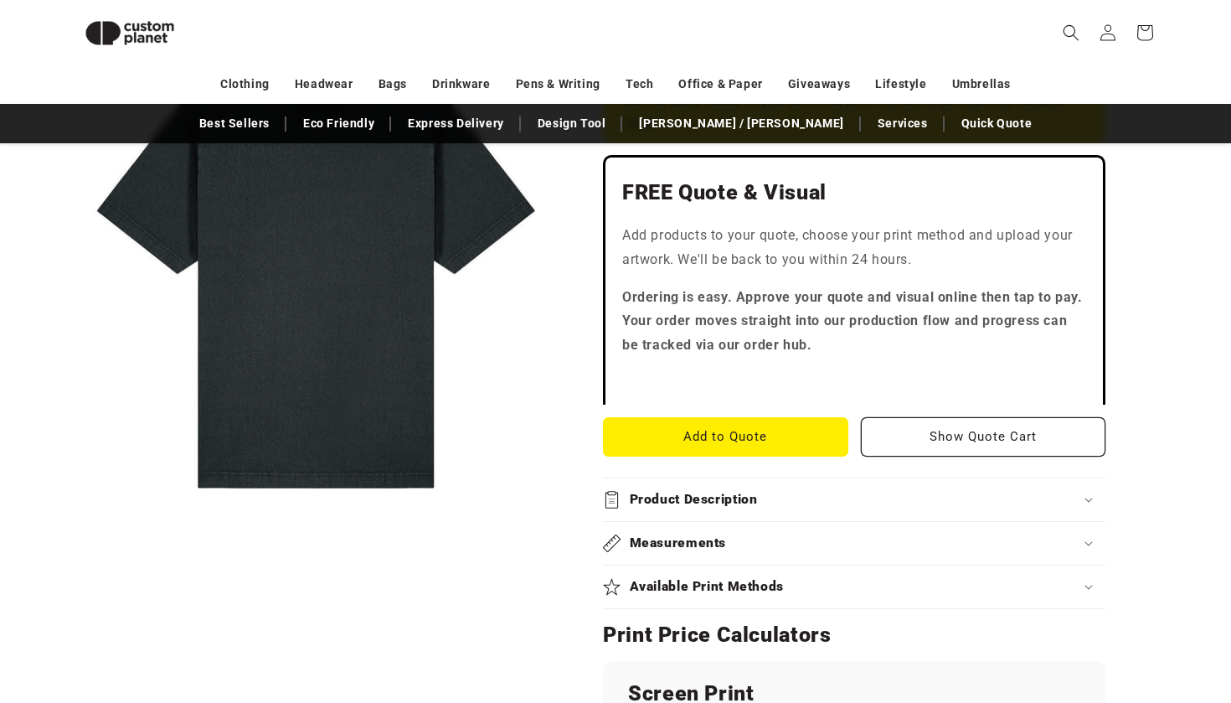
click at [784, 586] on h2 "Available Print Methods" at bounding box center [707, 587] width 155 height 18
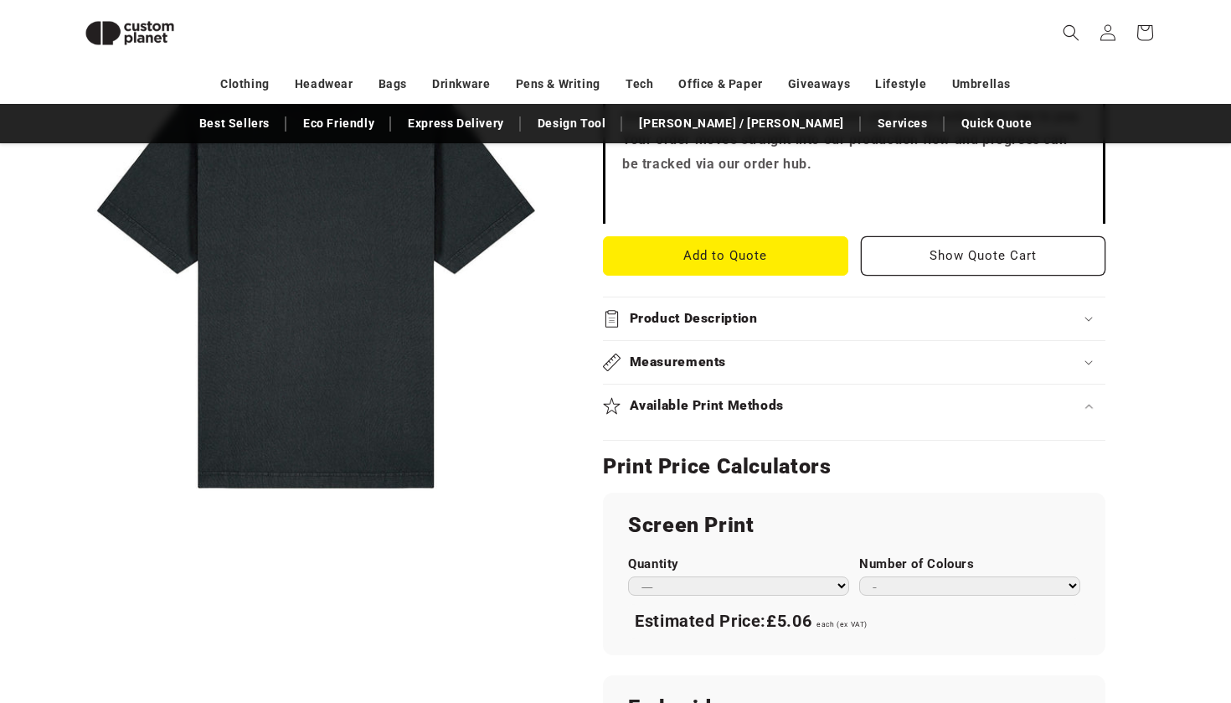
scroll to position [656, 0]
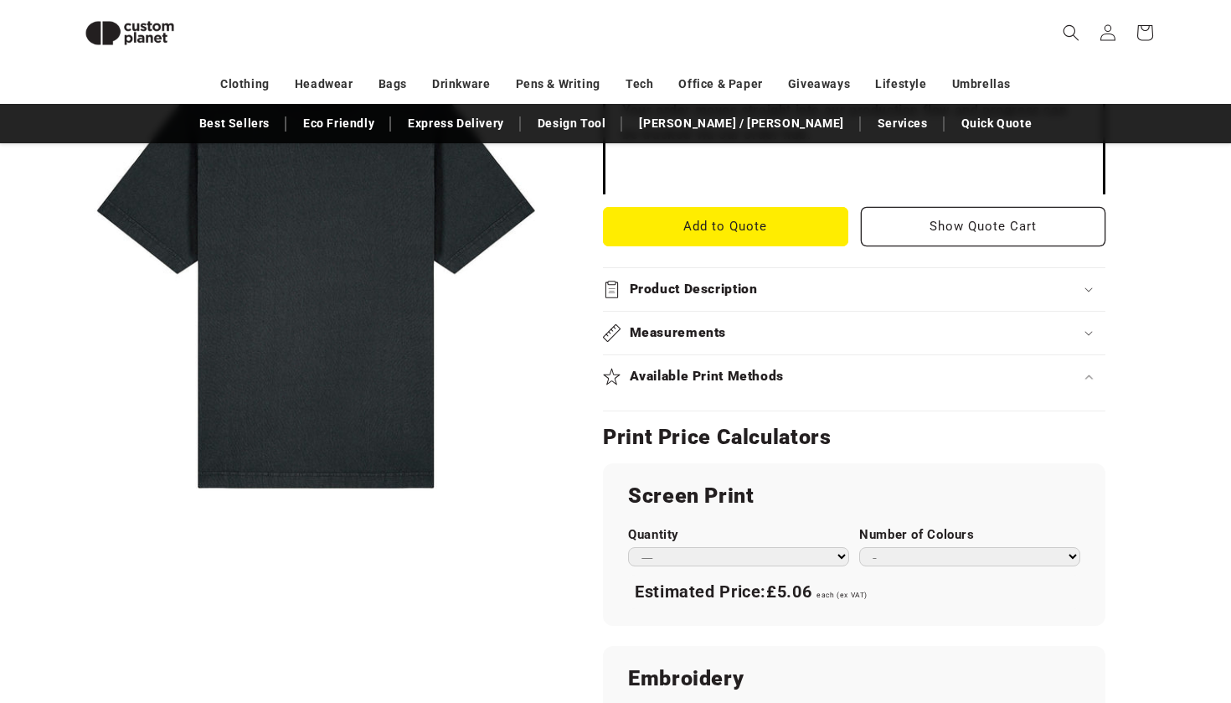
click at [861, 385] on summary "Available Print Methods" at bounding box center [854, 376] width 502 height 43
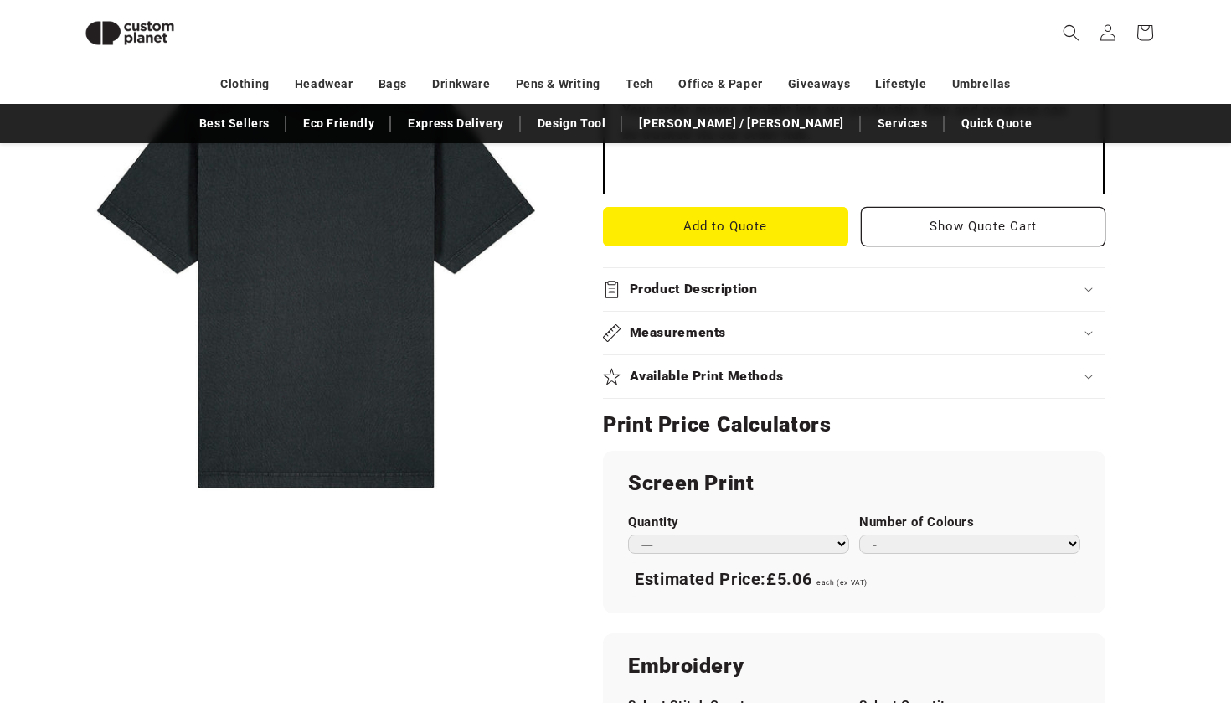
click at [870, 342] on summary "Measurements" at bounding box center [854, 332] width 502 height 43
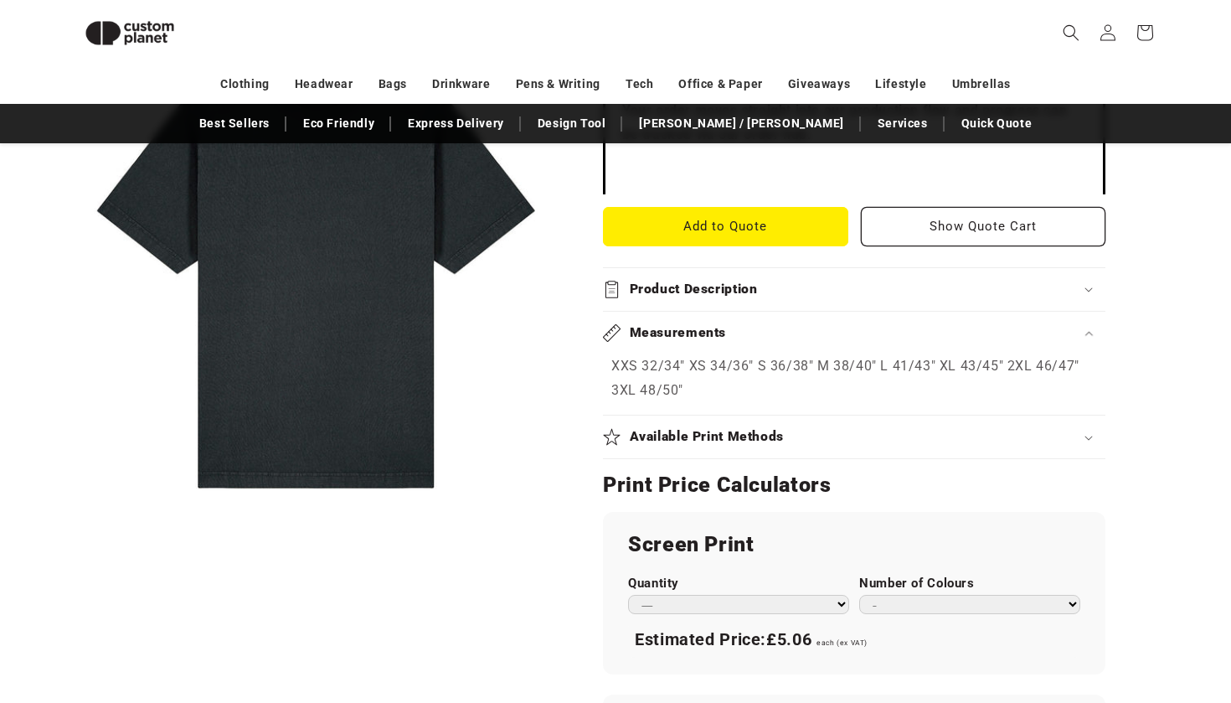
click at [870, 342] on summary "Measurements" at bounding box center [854, 332] width 502 height 43
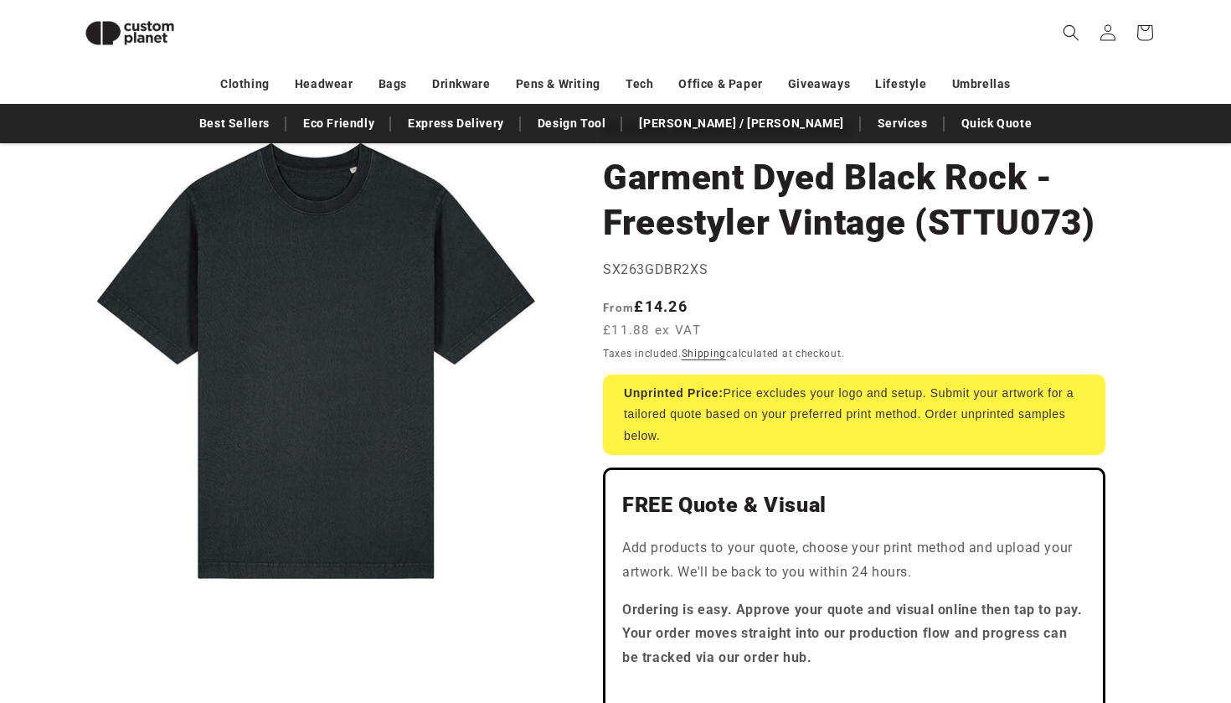
scroll to position [121, 0]
click at [719, 356] on link "Shipping" at bounding box center [704, 353] width 45 height 12
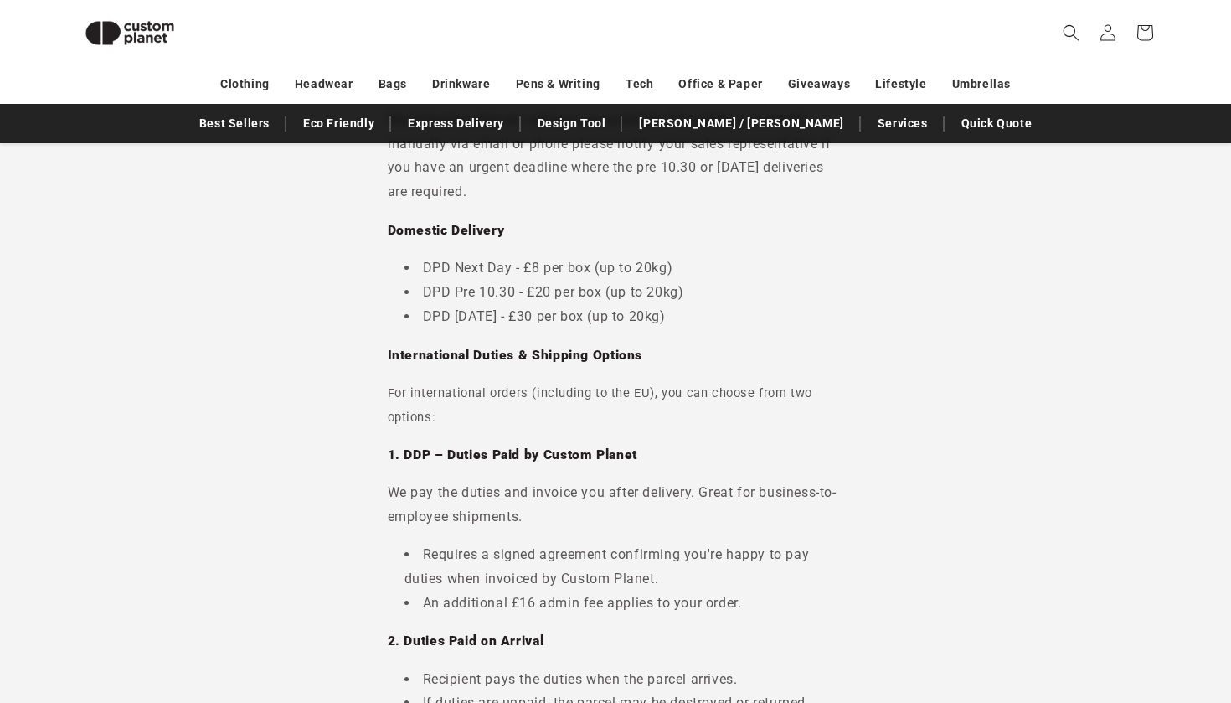
scroll to position [394, 0]
